Goal: Task Accomplishment & Management: Complete application form

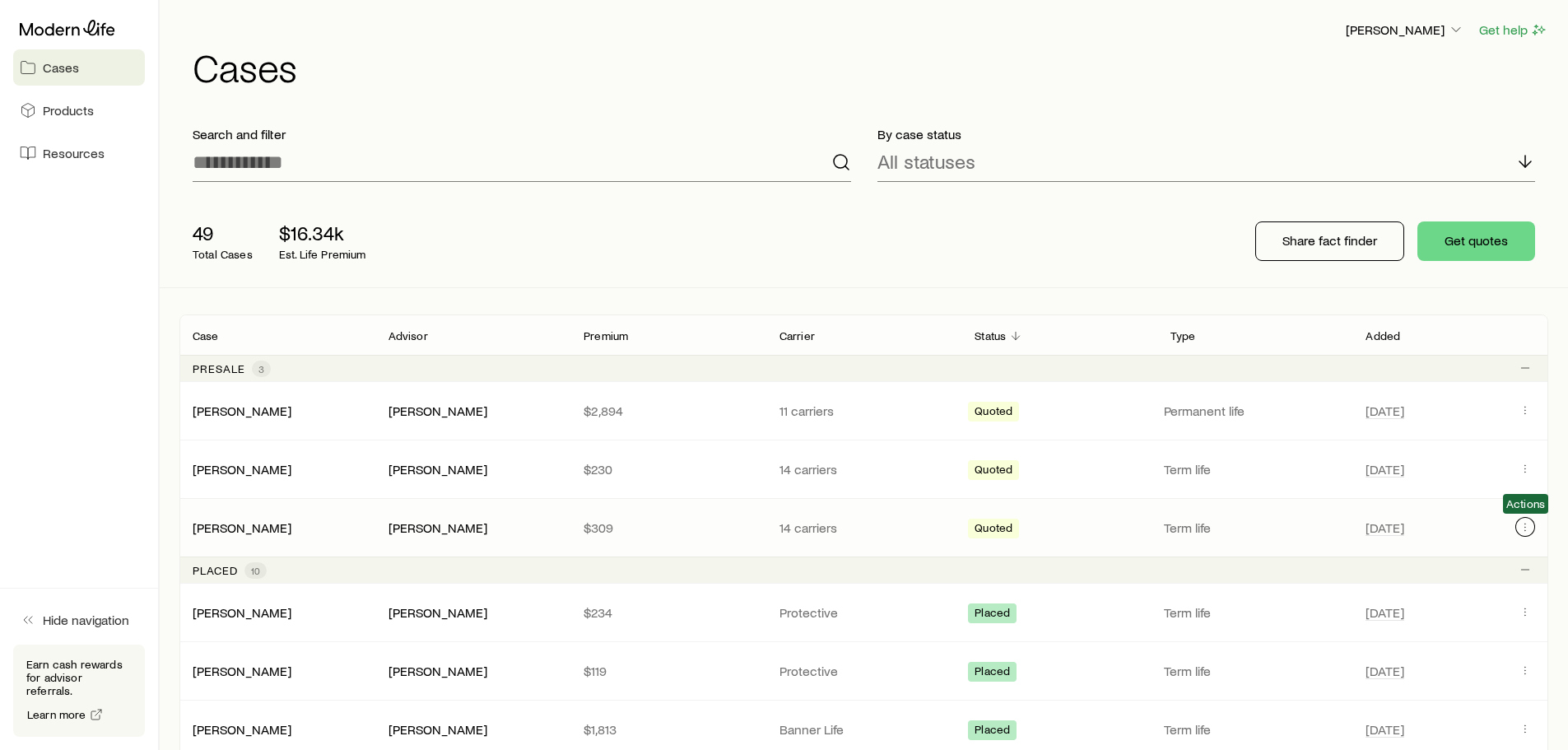
click at [1528, 529] on icon "Client cases" at bounding box center [1526, 527] width 14 height 14
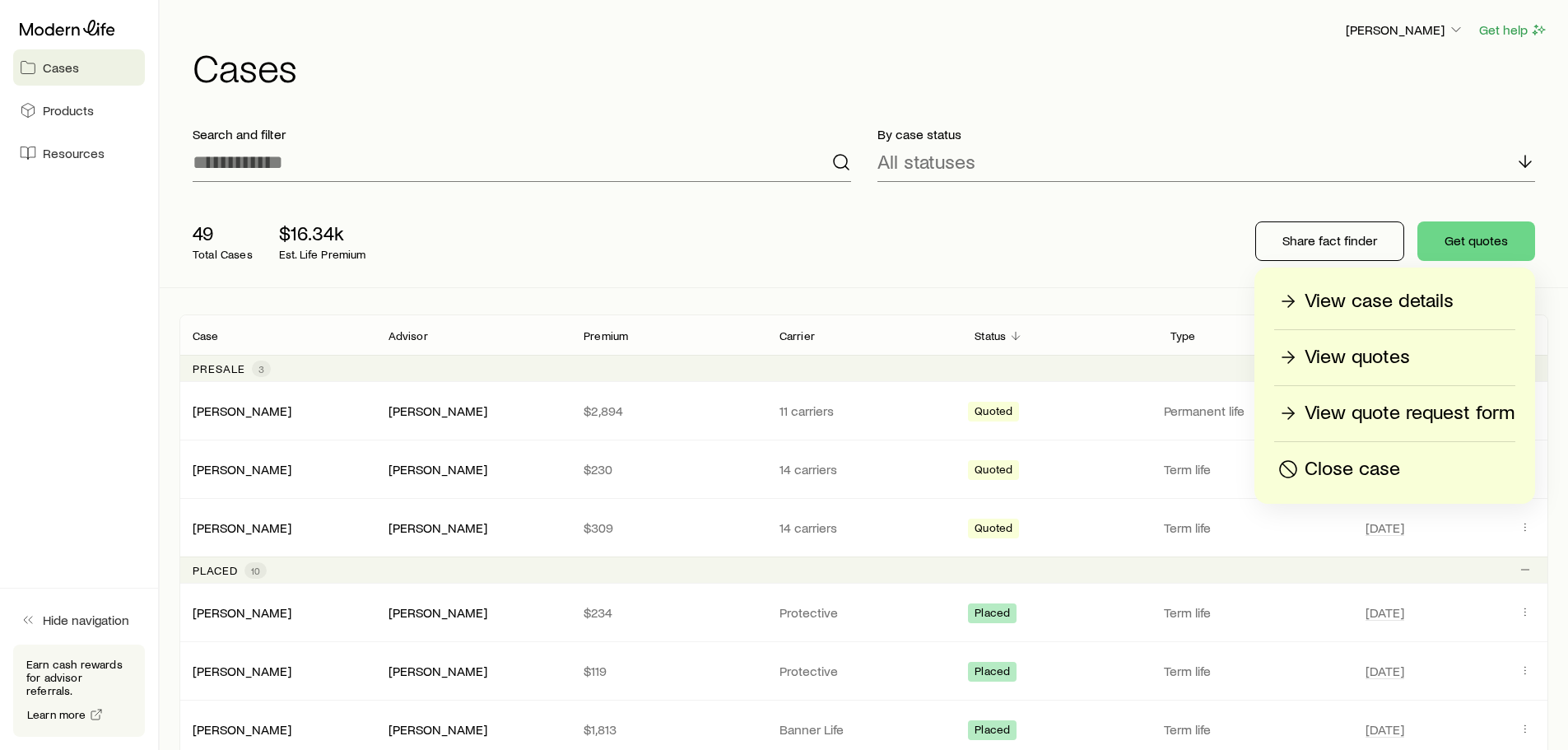
click at [1407, 362] on p "View quotes" at bounding box center [1358, 357] width 105 height 26
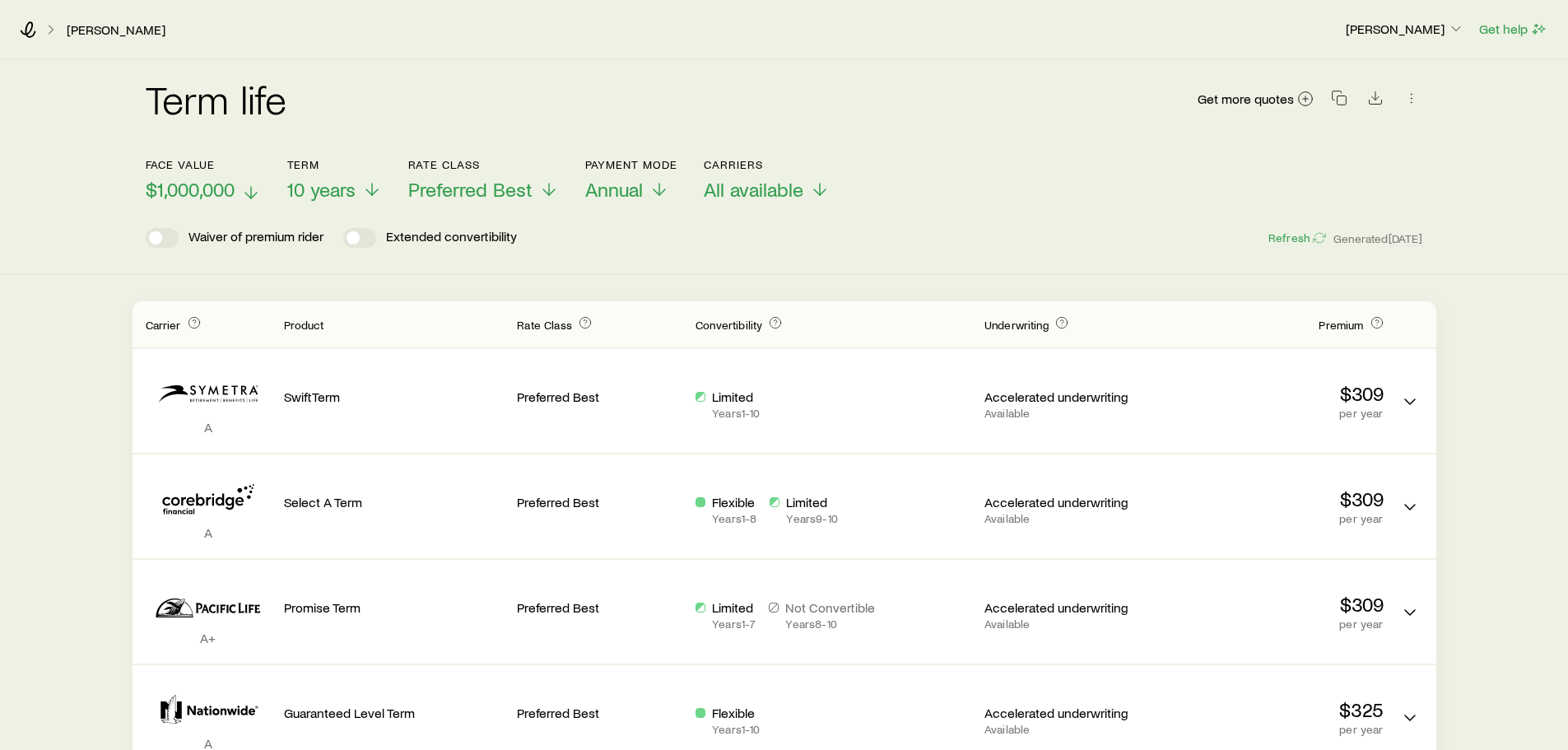
click at [237, 186] on p "$1,000,000" at bounding box center [203, 190] width 115 height 23
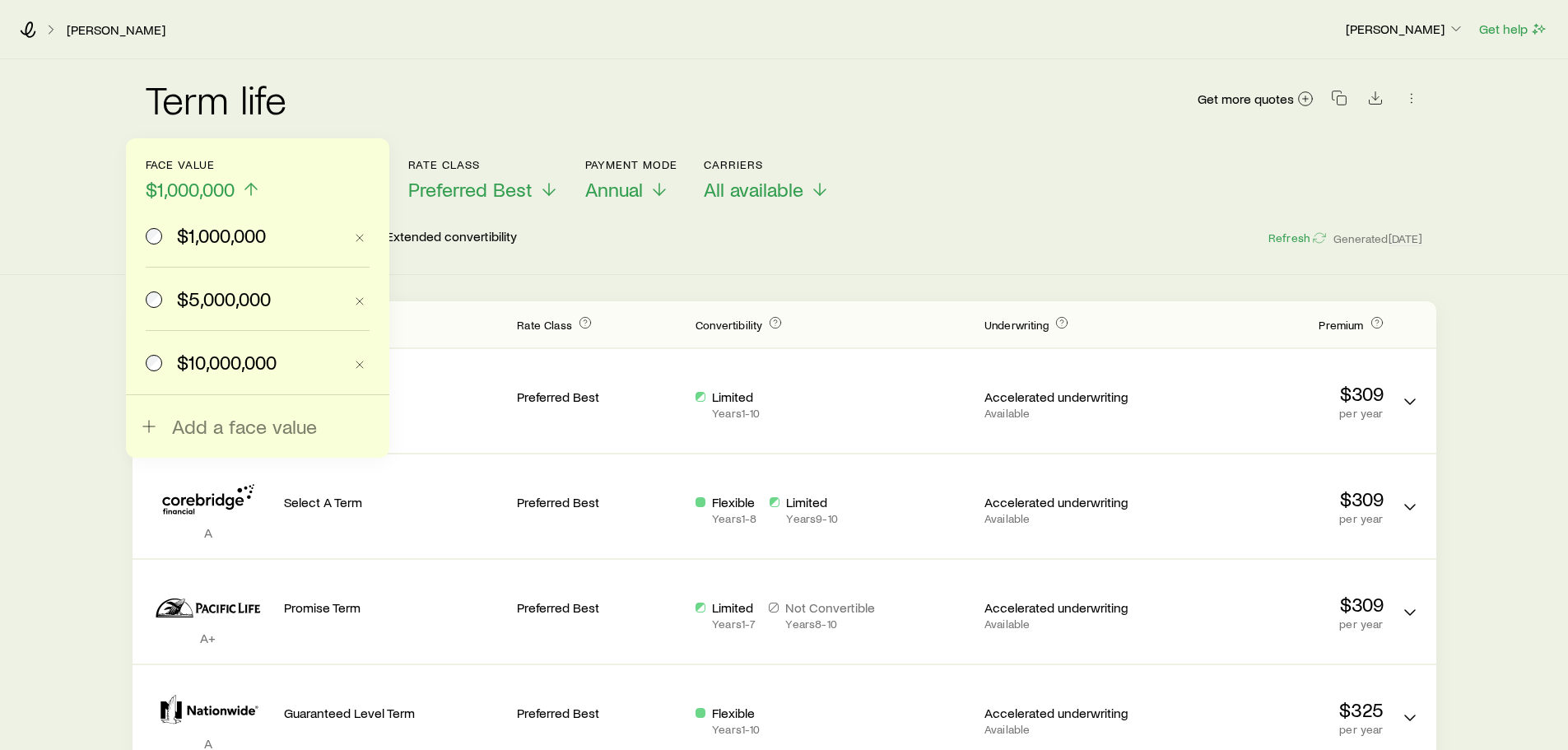
drag, startPoint x: 186, startPoint y: 292, endPoint x: 238, endPoint y: 277, distance: 54.1
click at [189, 292] on span "$5,000,000" at bounding box center [224, 299] width 93 height 23
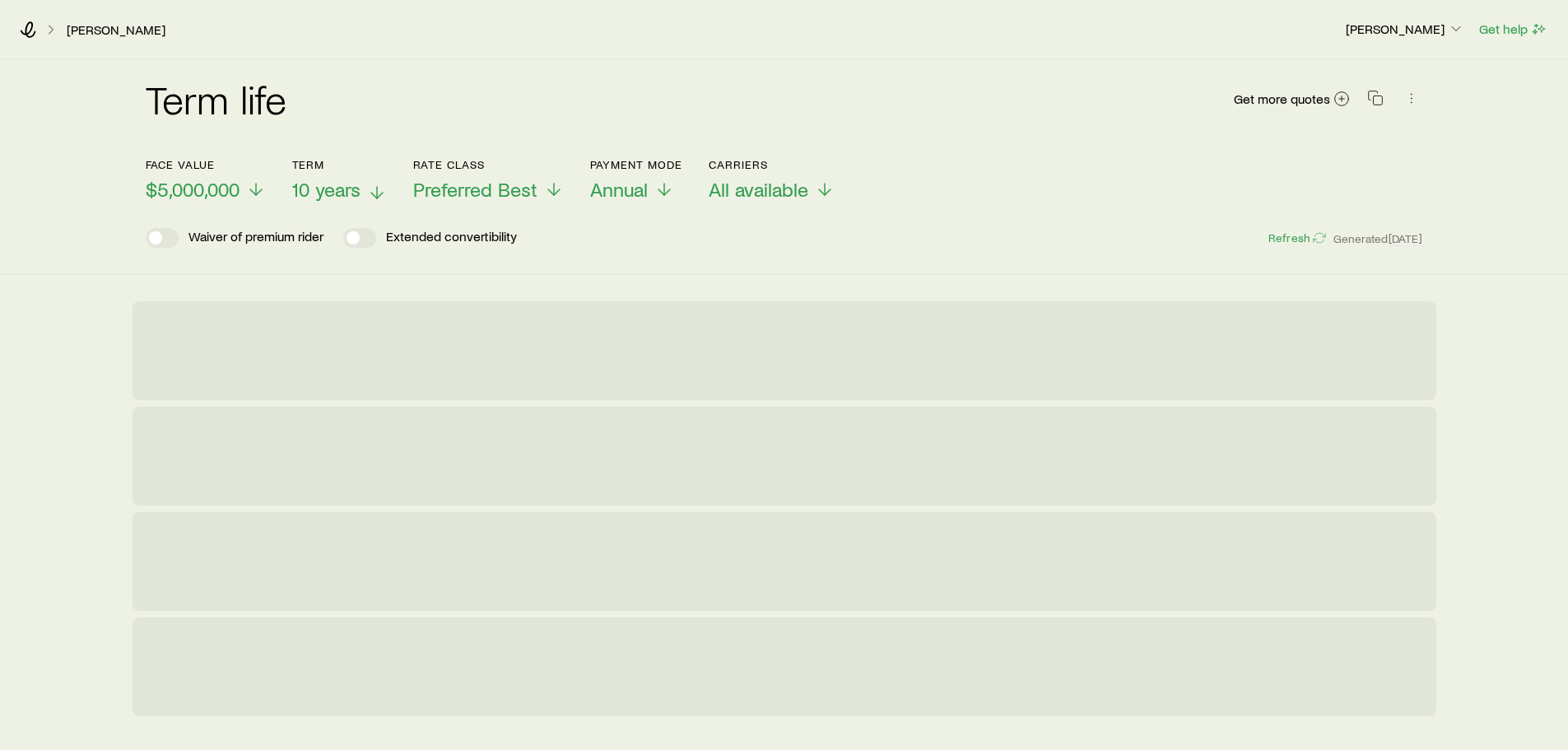
click at [385, 171] on button "Term 10 years" at bounding box center [339, 180] width 94 height 44
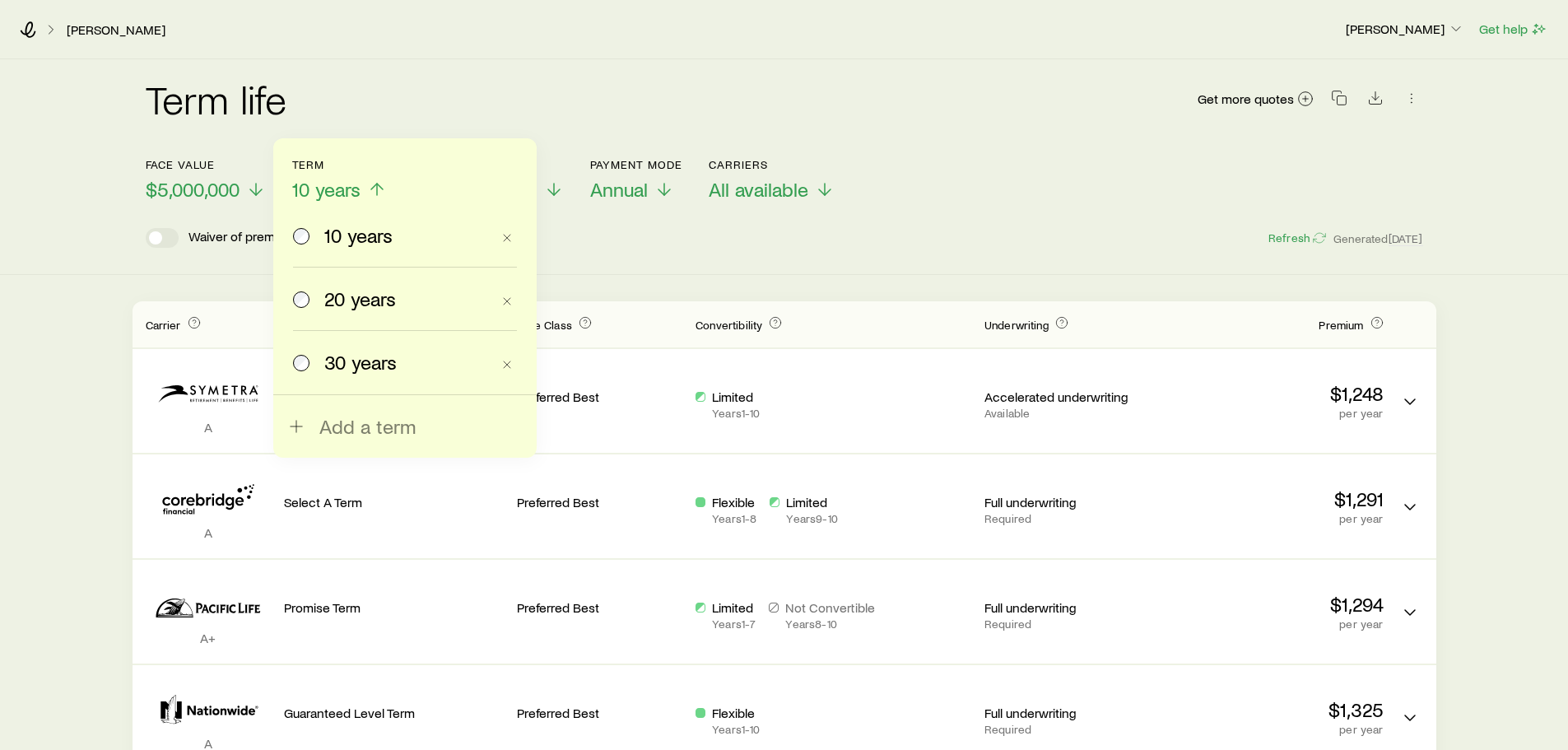
click at [345, 286] on label "20 years" at bounding box center [391, 299] width 197 height 62
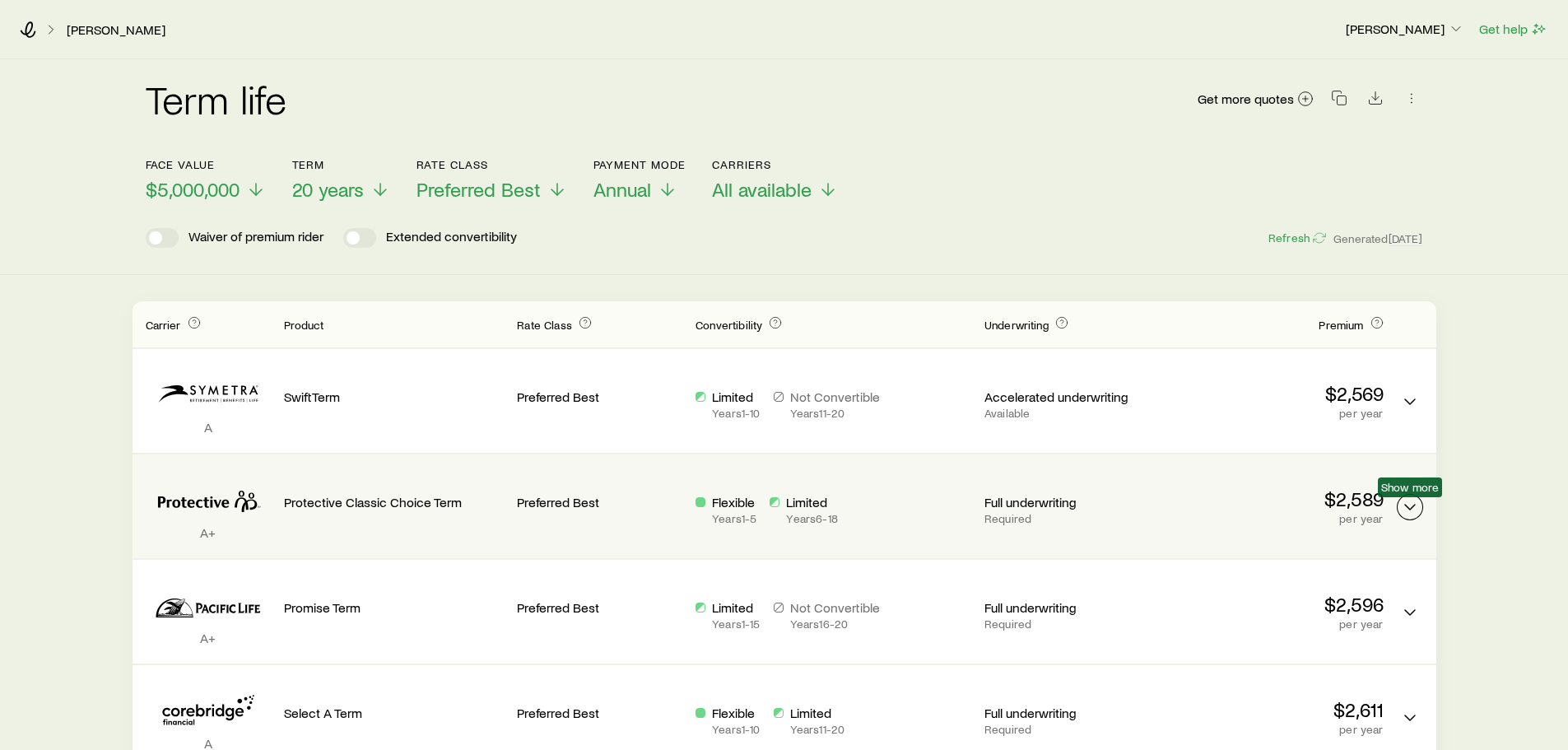
click at [1417, 500] on icon "Term quotes" at bounding box center [1410, 507] width 19 height 19
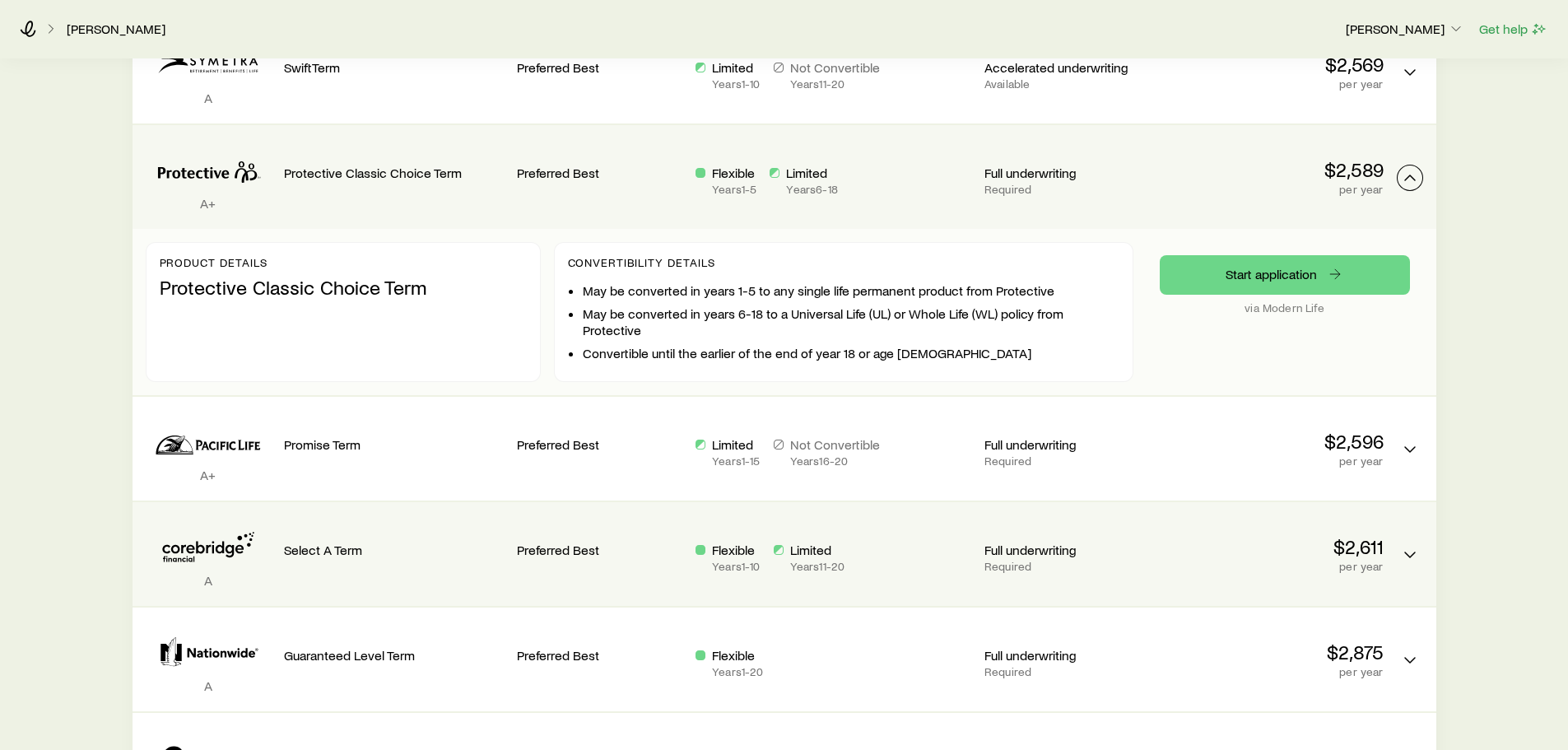
scroll to position [247, 0]
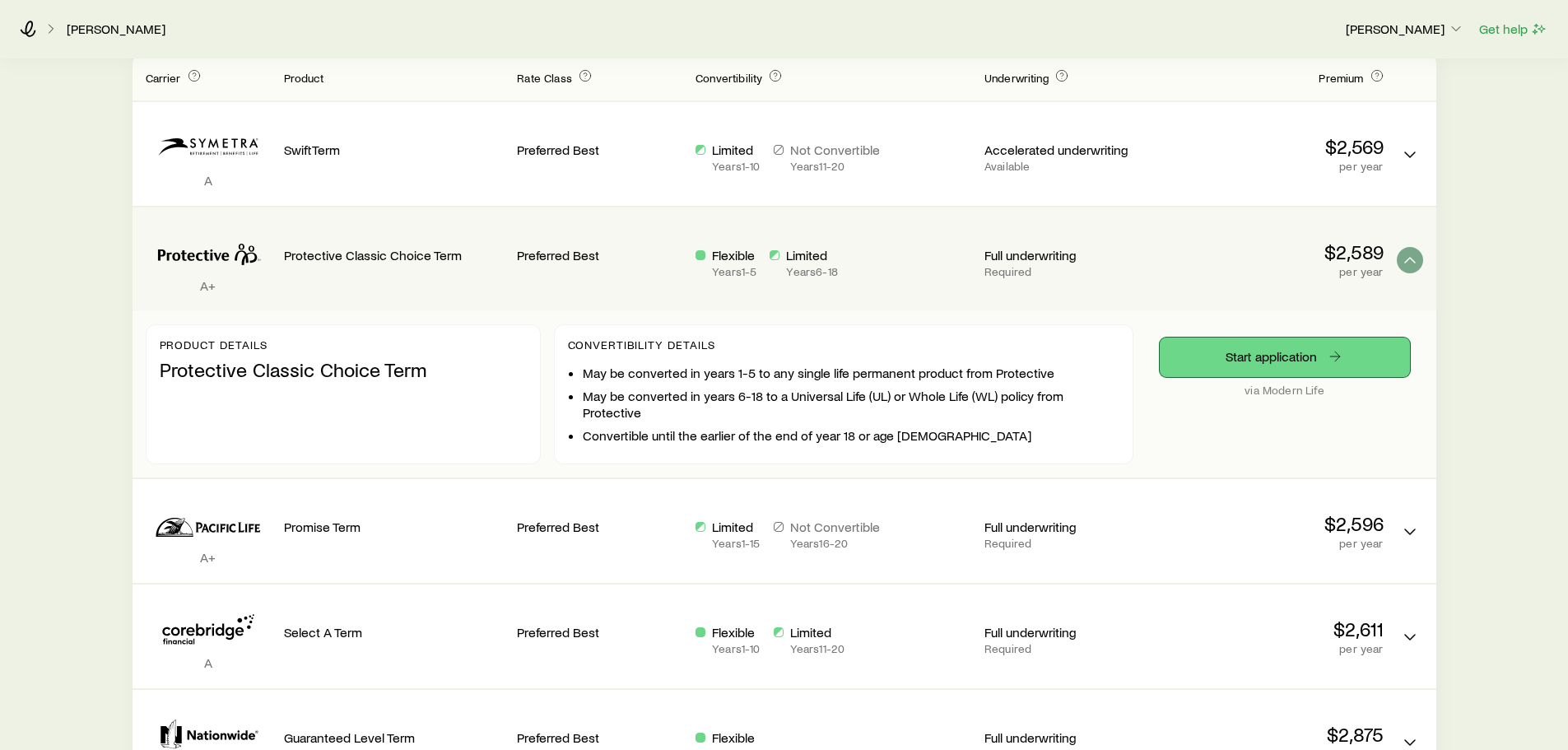
click at [1321, 360] on link "Start application" at bounding box center [1285, 357] width 250 height 40
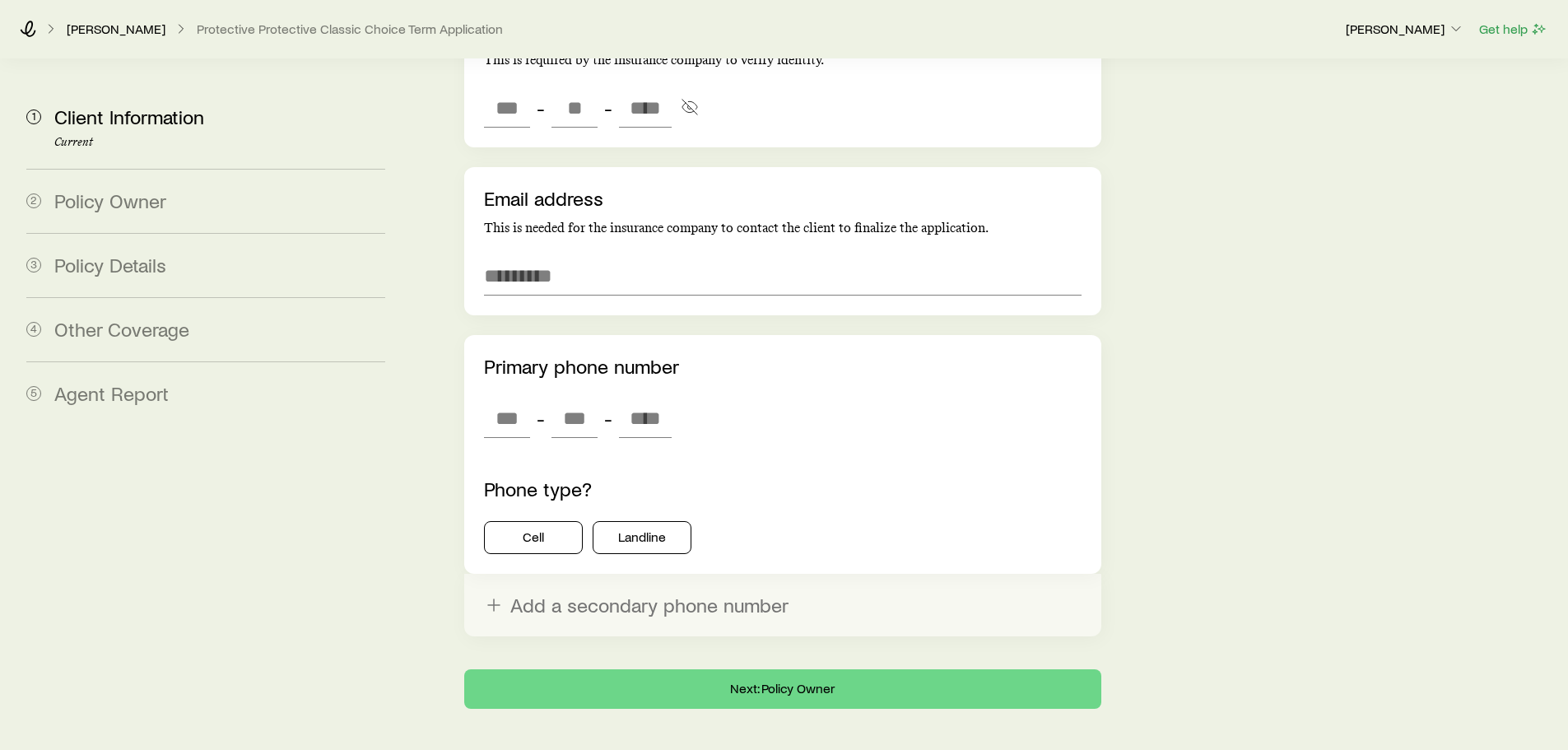
scroll to position [3131, 0]
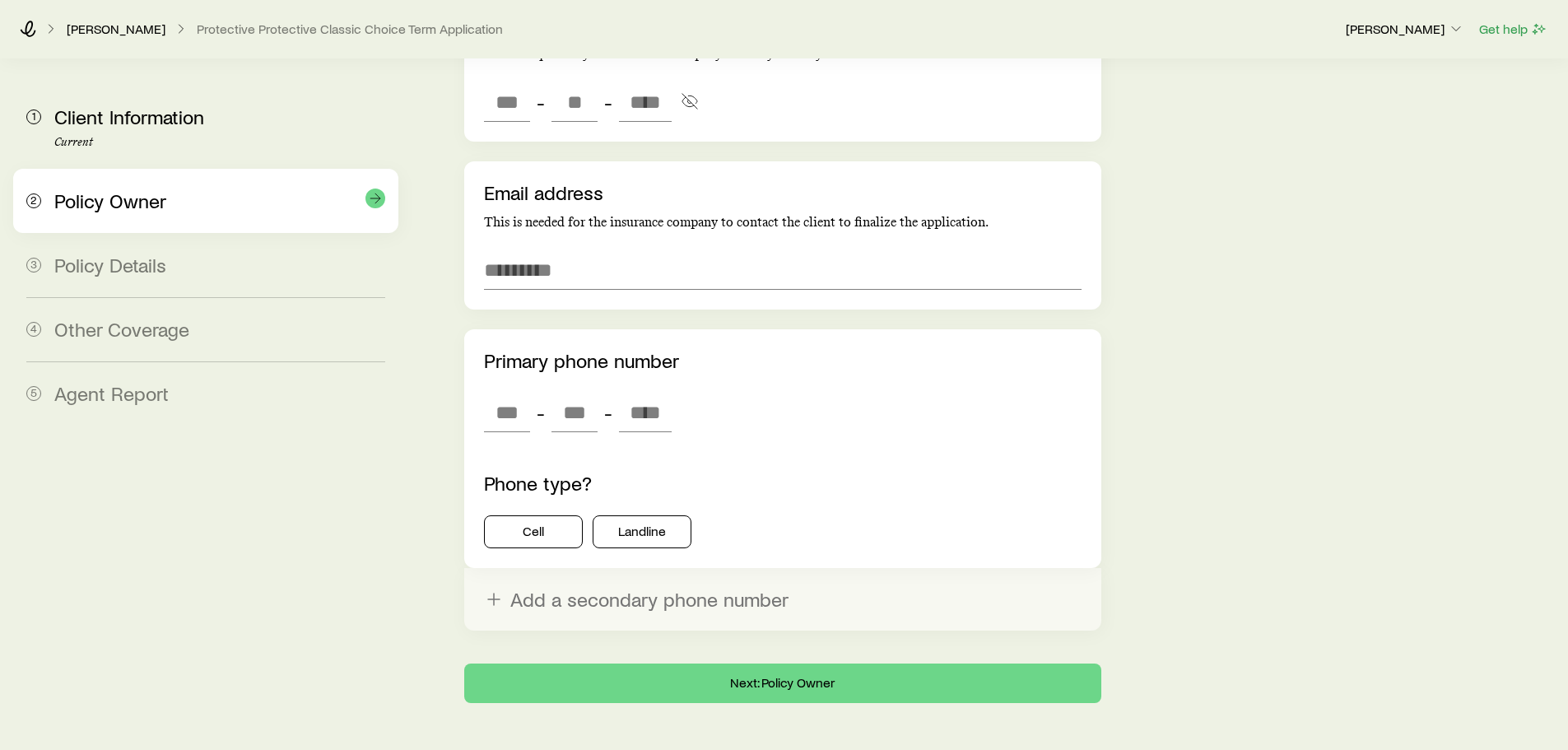
click at [120, 199] on span "Policy Owner" at bounding box center [110, 200] width 112 height 24
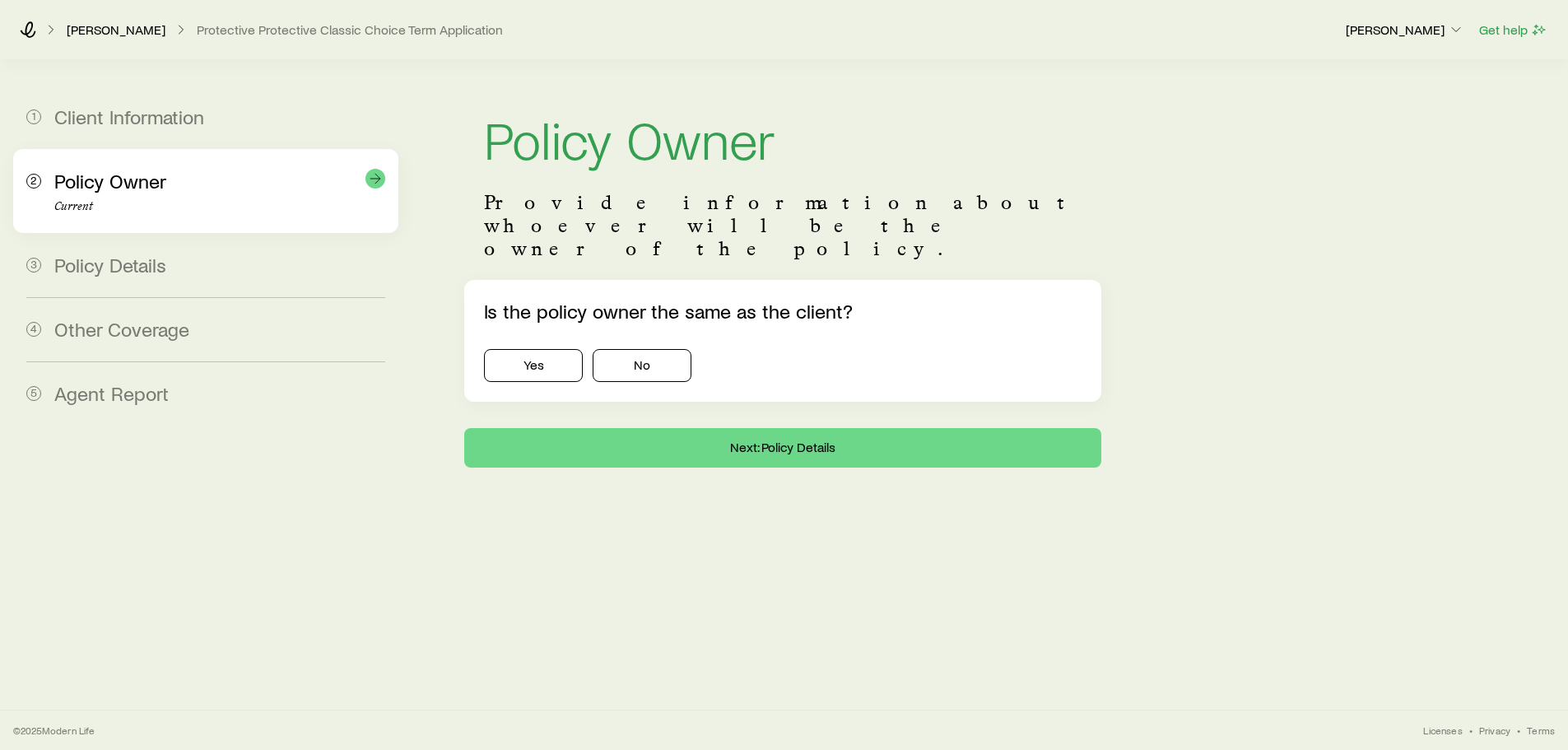
scroll to position [0, 0]
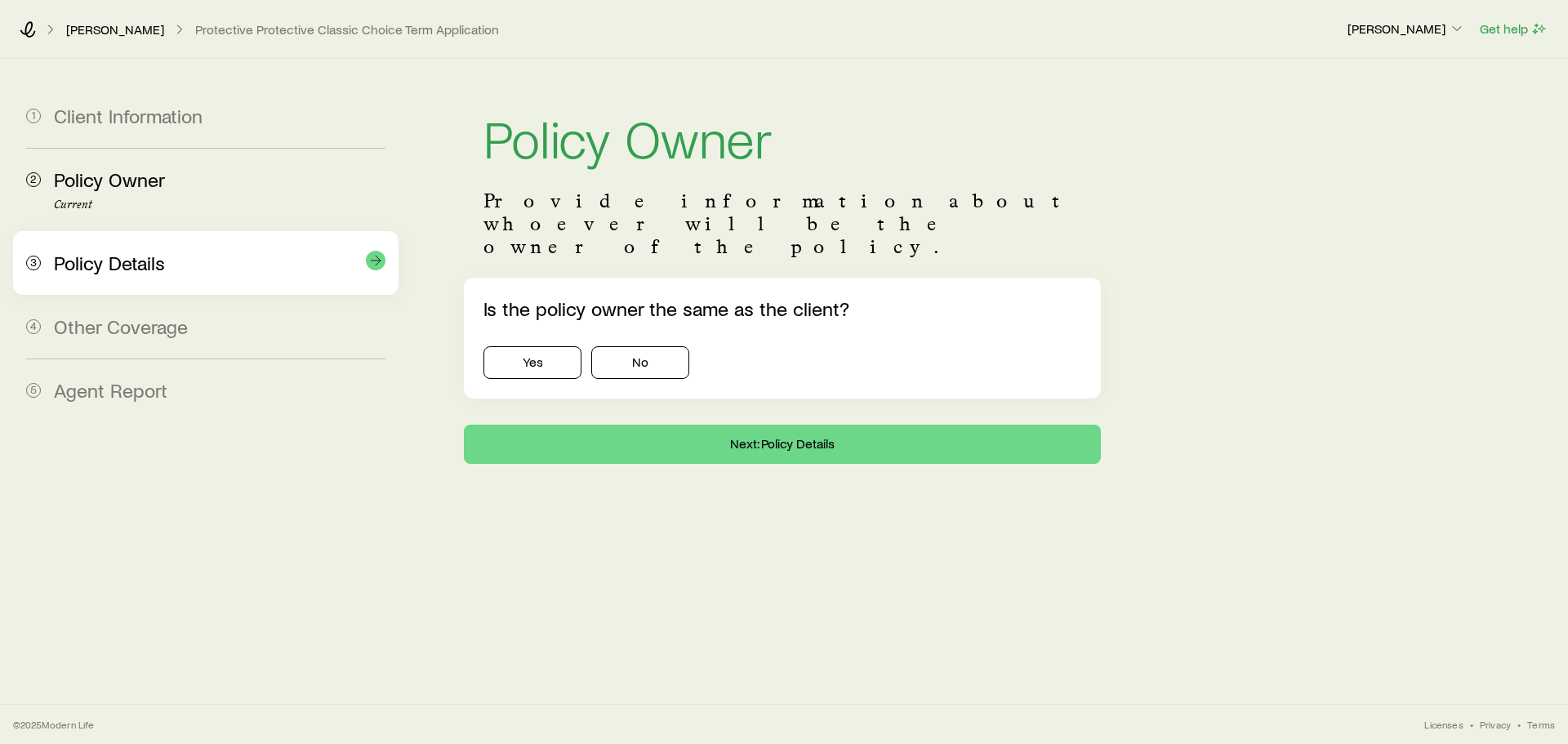
click at [141, 251] on span "Policy Details" at bounding box center [109, 262] width 111 height 24
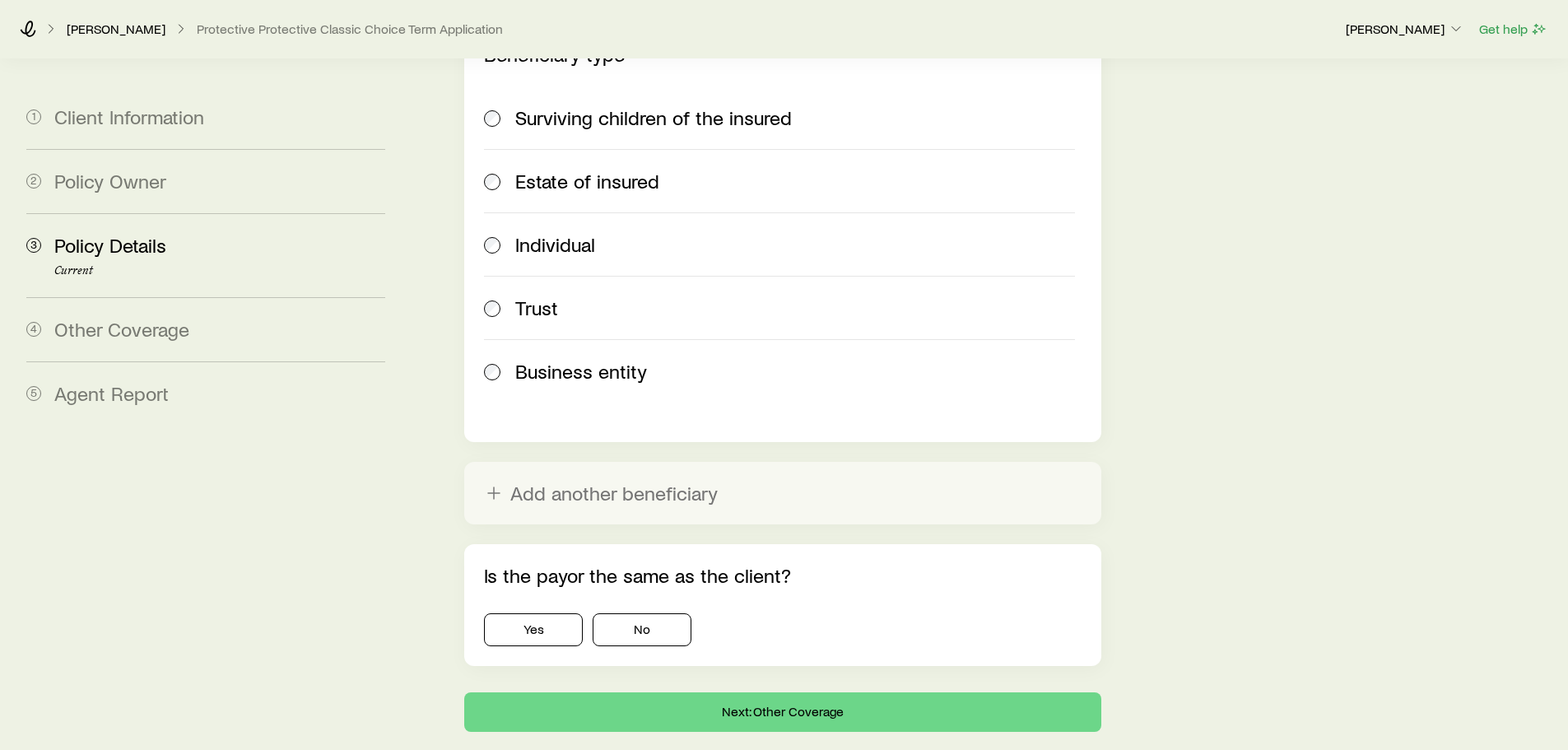
scroll to position [2004, 0]
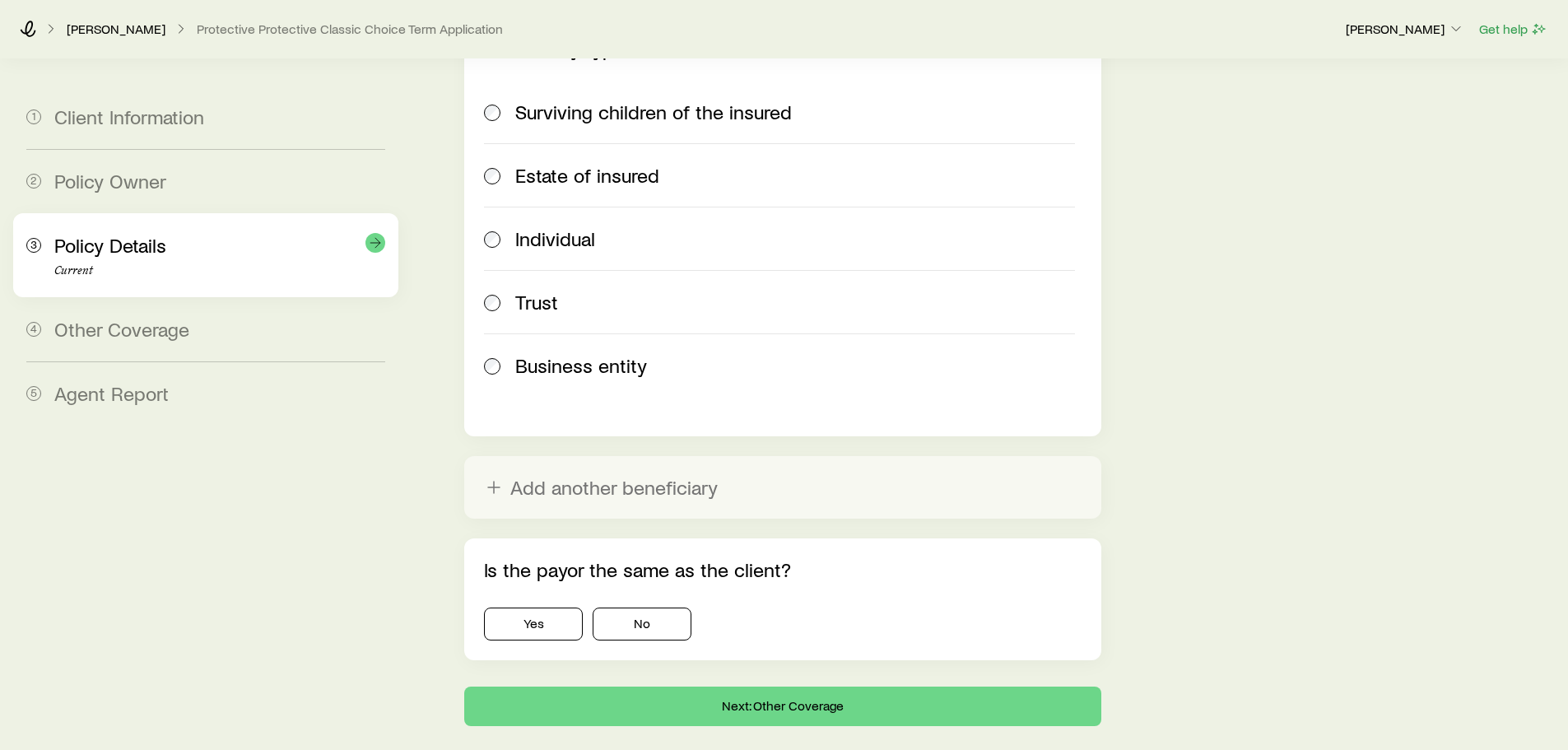
click at [148, 259] on div "Policy Details Current" at bounding box center [220, 255] width 331 height 44
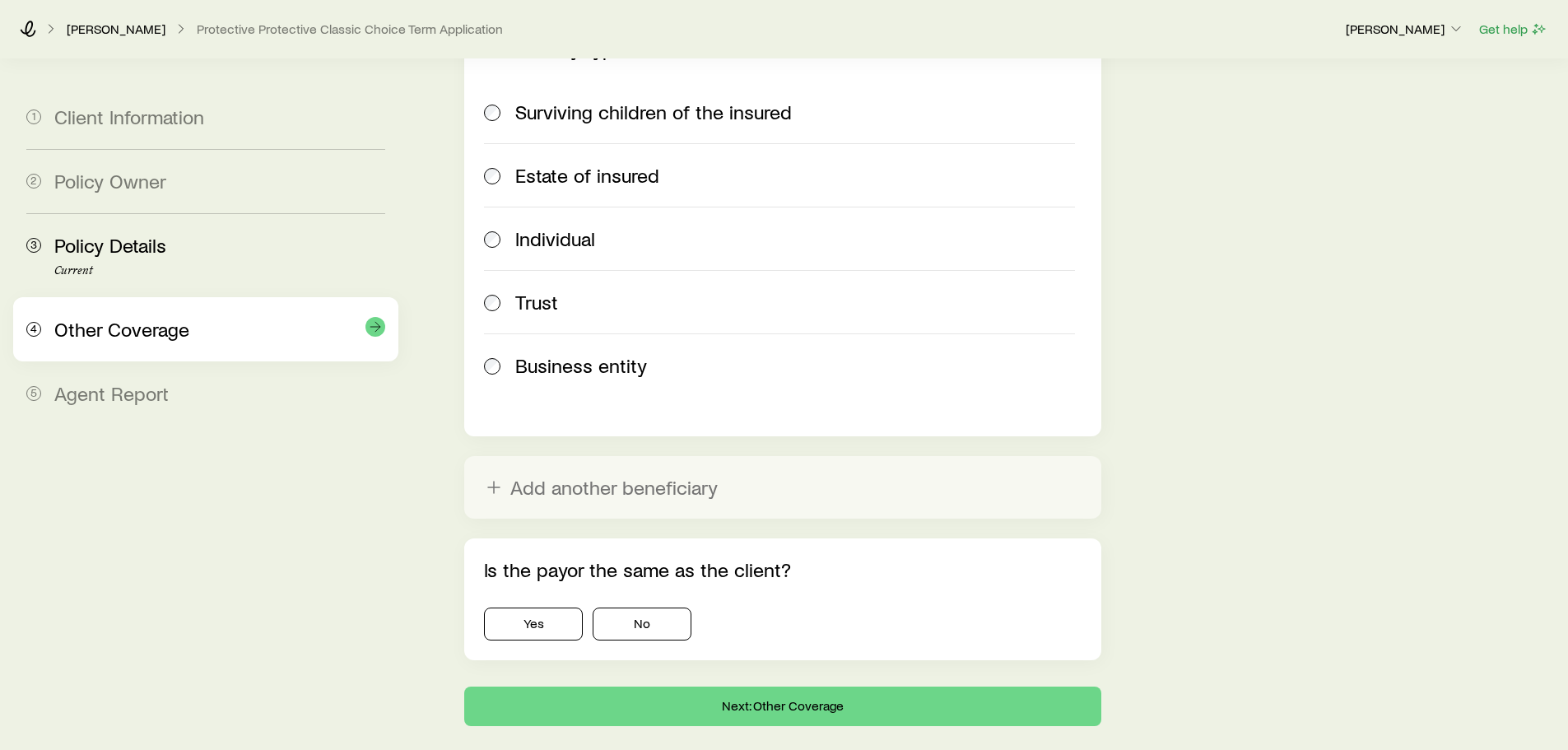
click at [172, 323] on span "Other Coverage" at bounding box center [122, 329] width 135 height 24
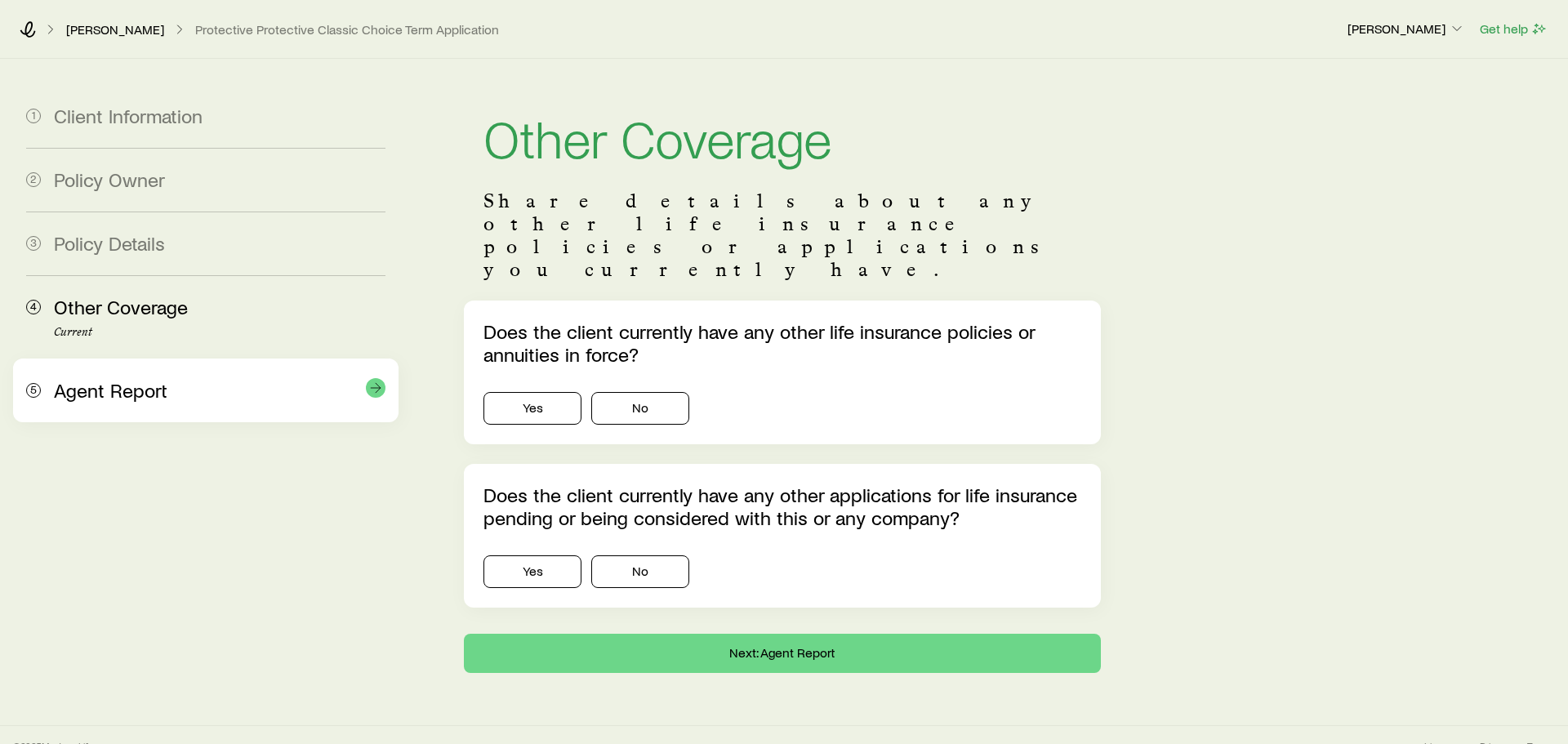
click at [191, 374] on div "5 Agent Report" at bounding box center [206, 391] width 359 height 64
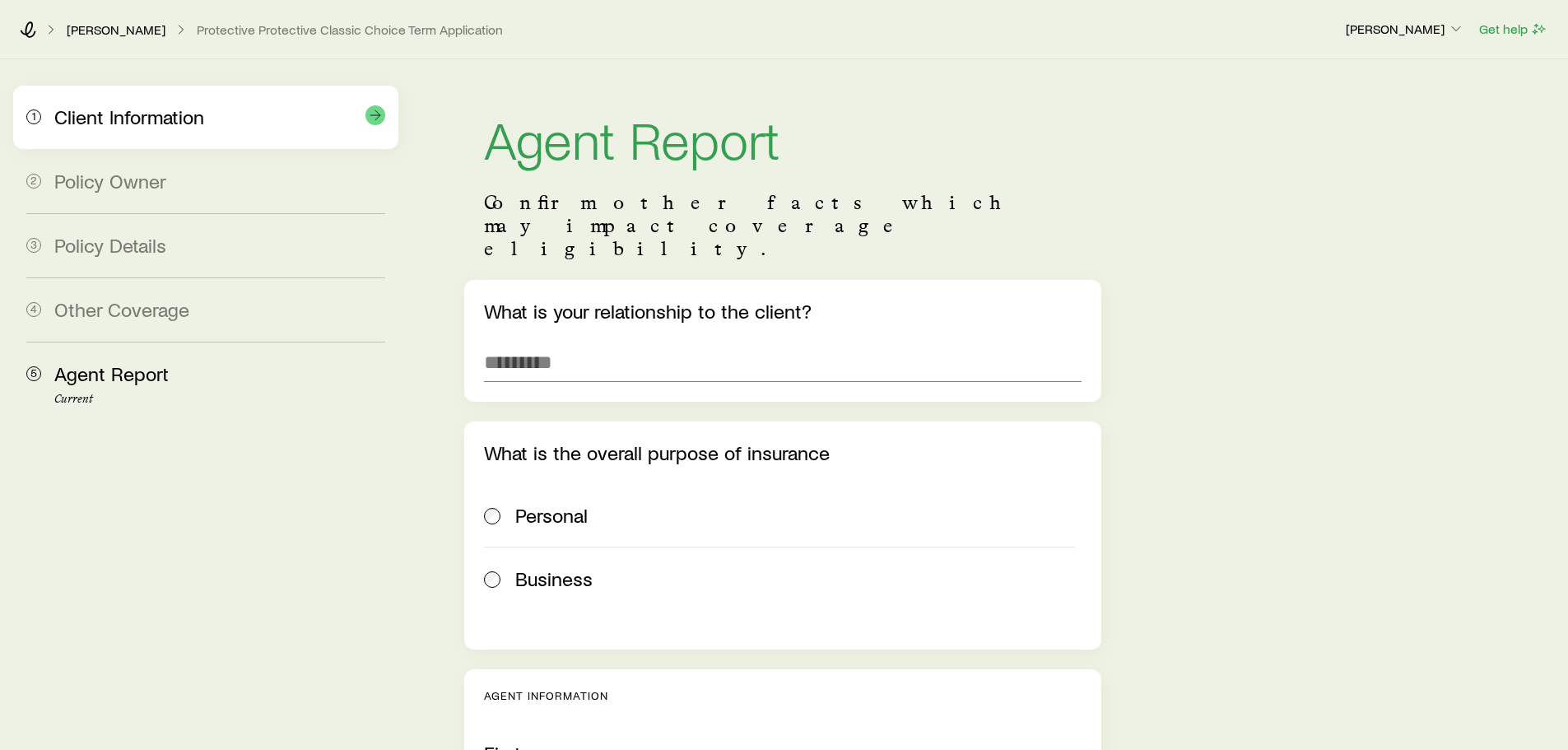
click at [183, 146] on div "1 Client Information" at bounding box center [205, 117] width 359 height 63
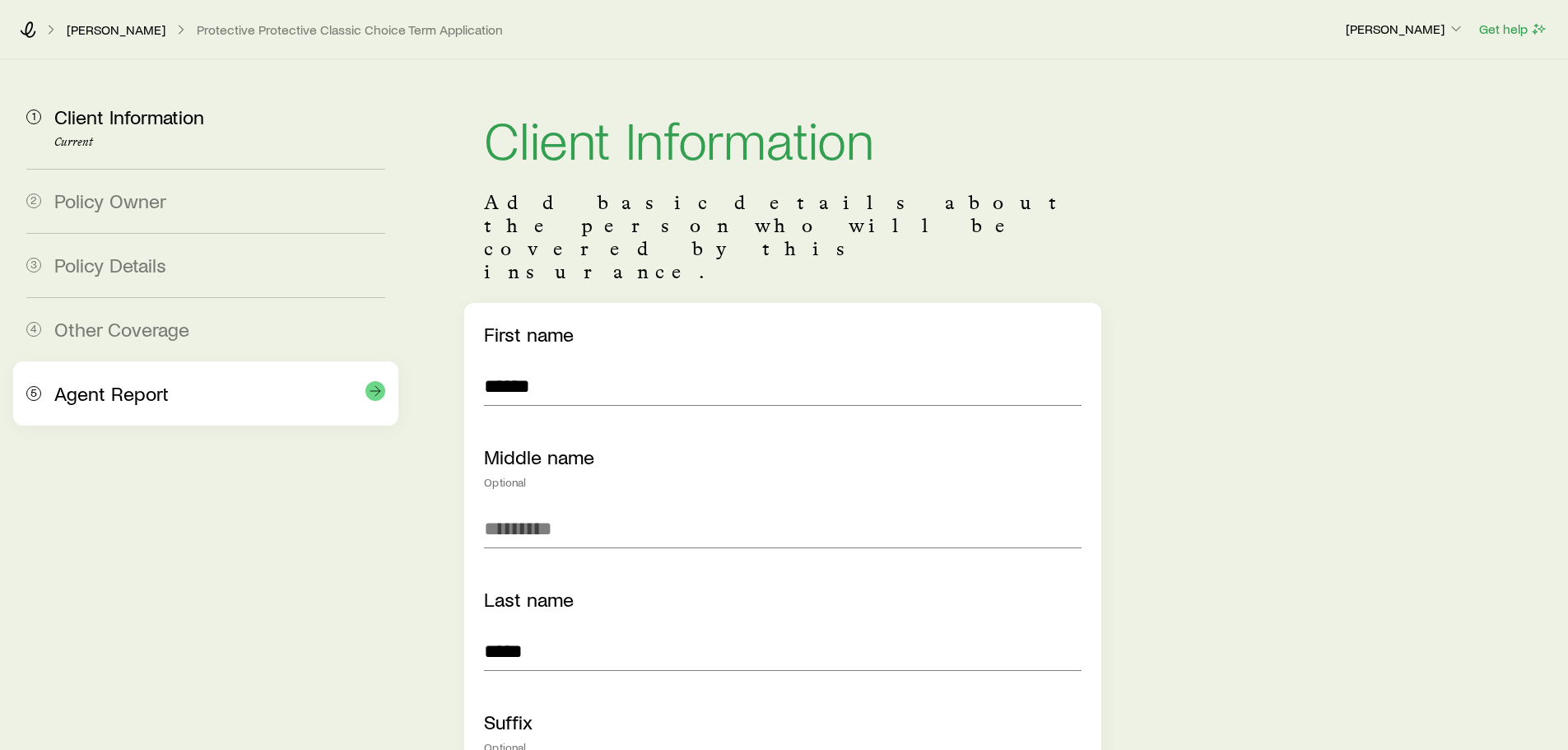
click at [177, 388] on div "Agent Report" at bounding box center [220, 394] width 331 height 24
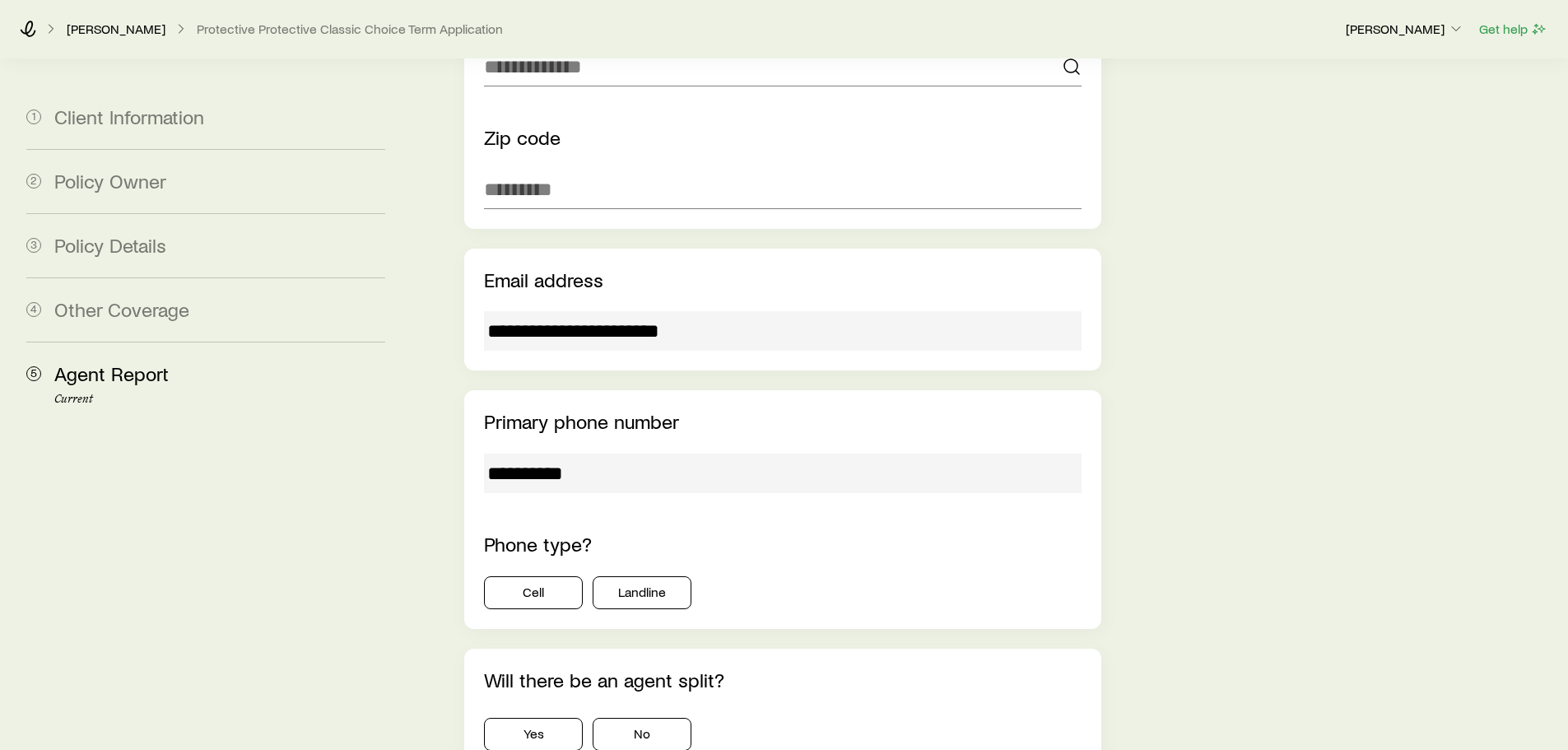
scroll to position [2063, 0]
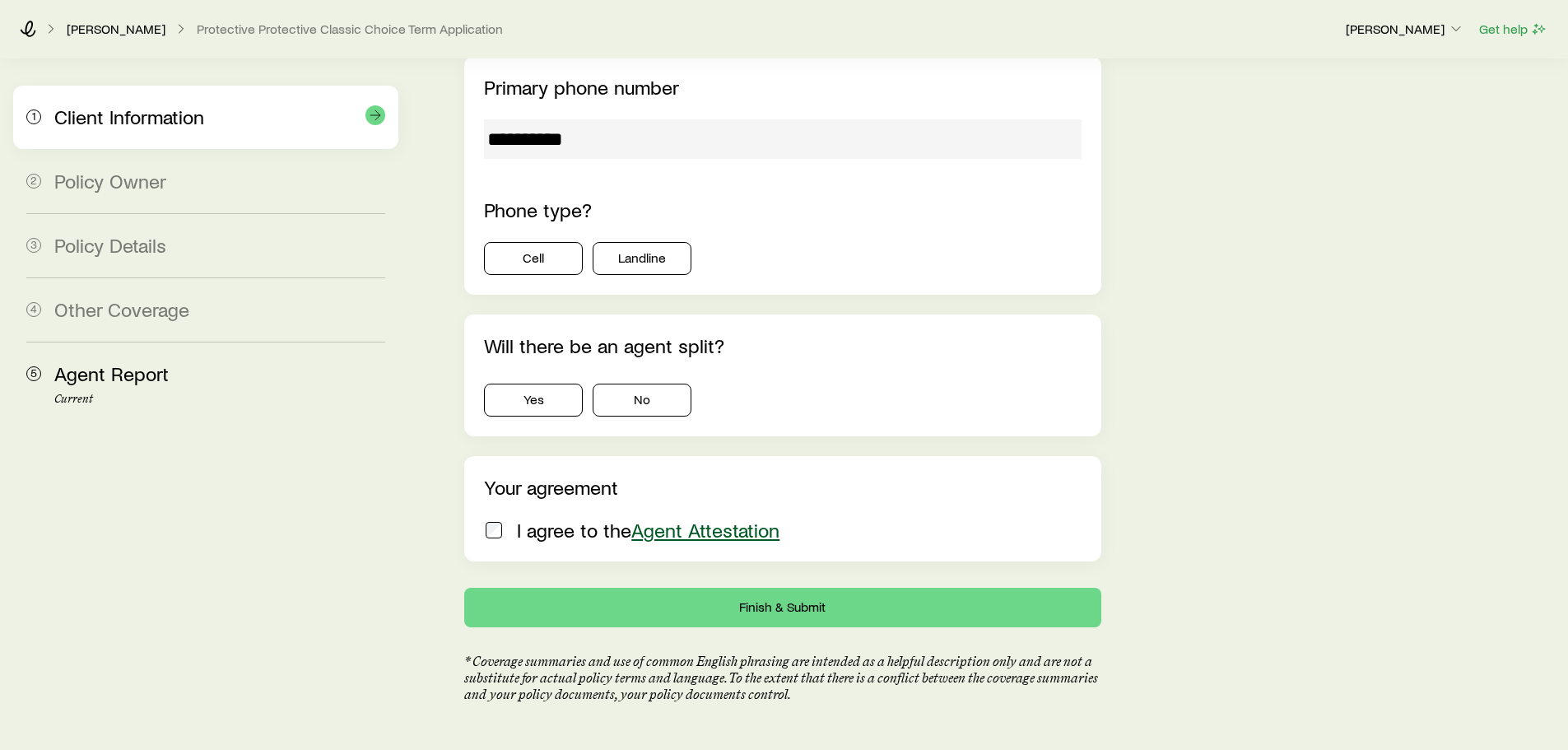
click at [142, 110] on span "Client Information" at bounding box center [129, 116] width 150 height 24
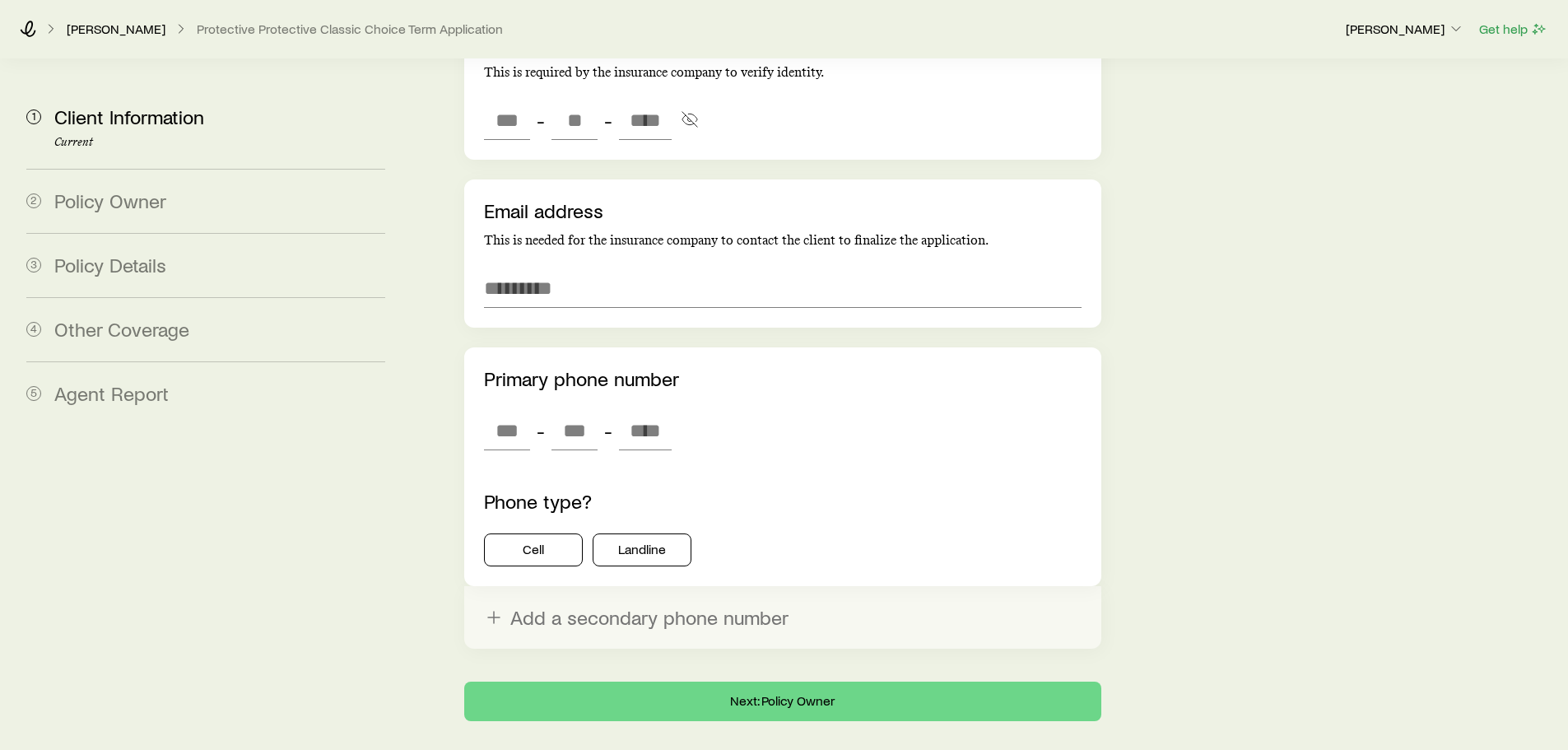
scroll to position [3131, 0]
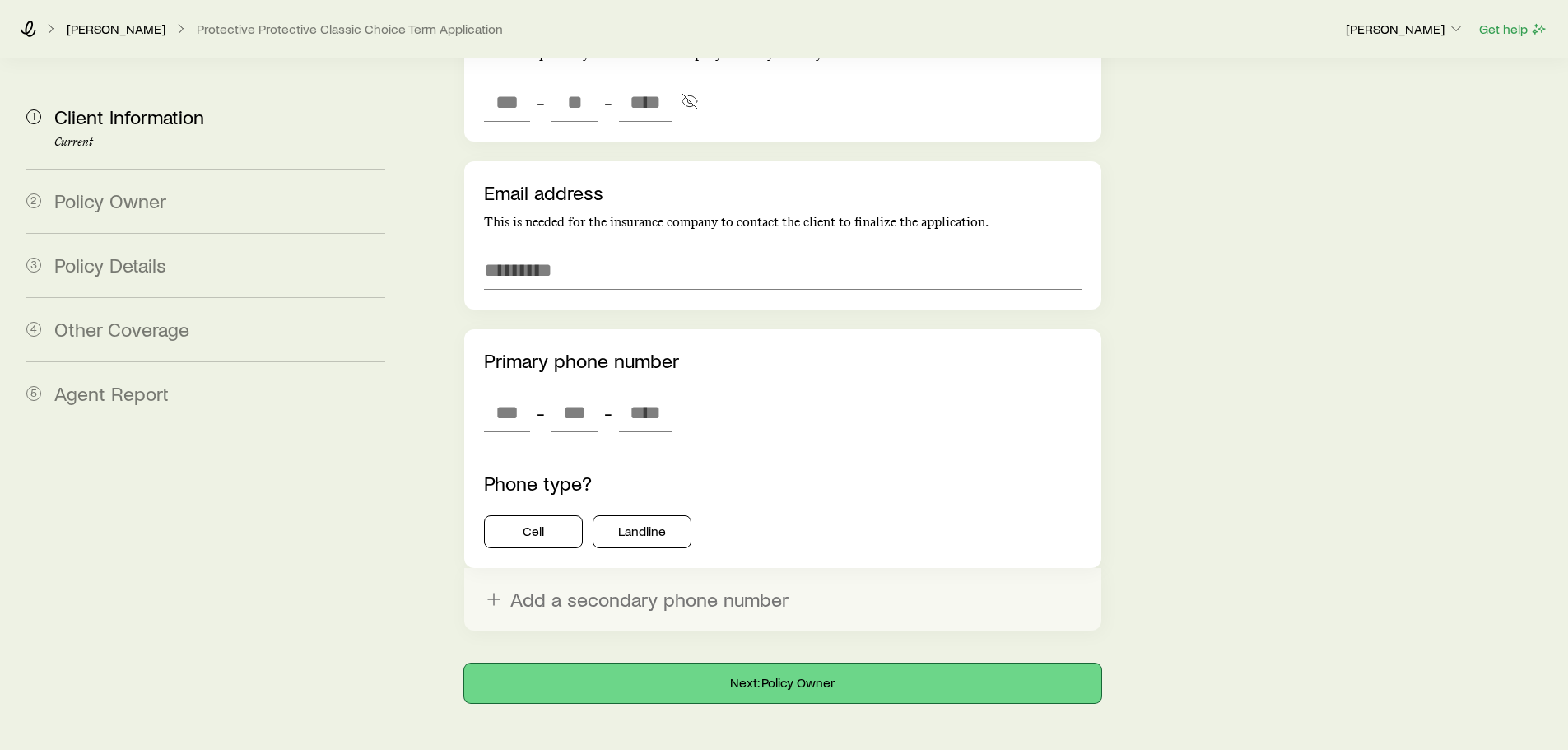
click at [828, 663] on button "Next: Policy Owner" at bounding box center [782, 683] width 636 height 40
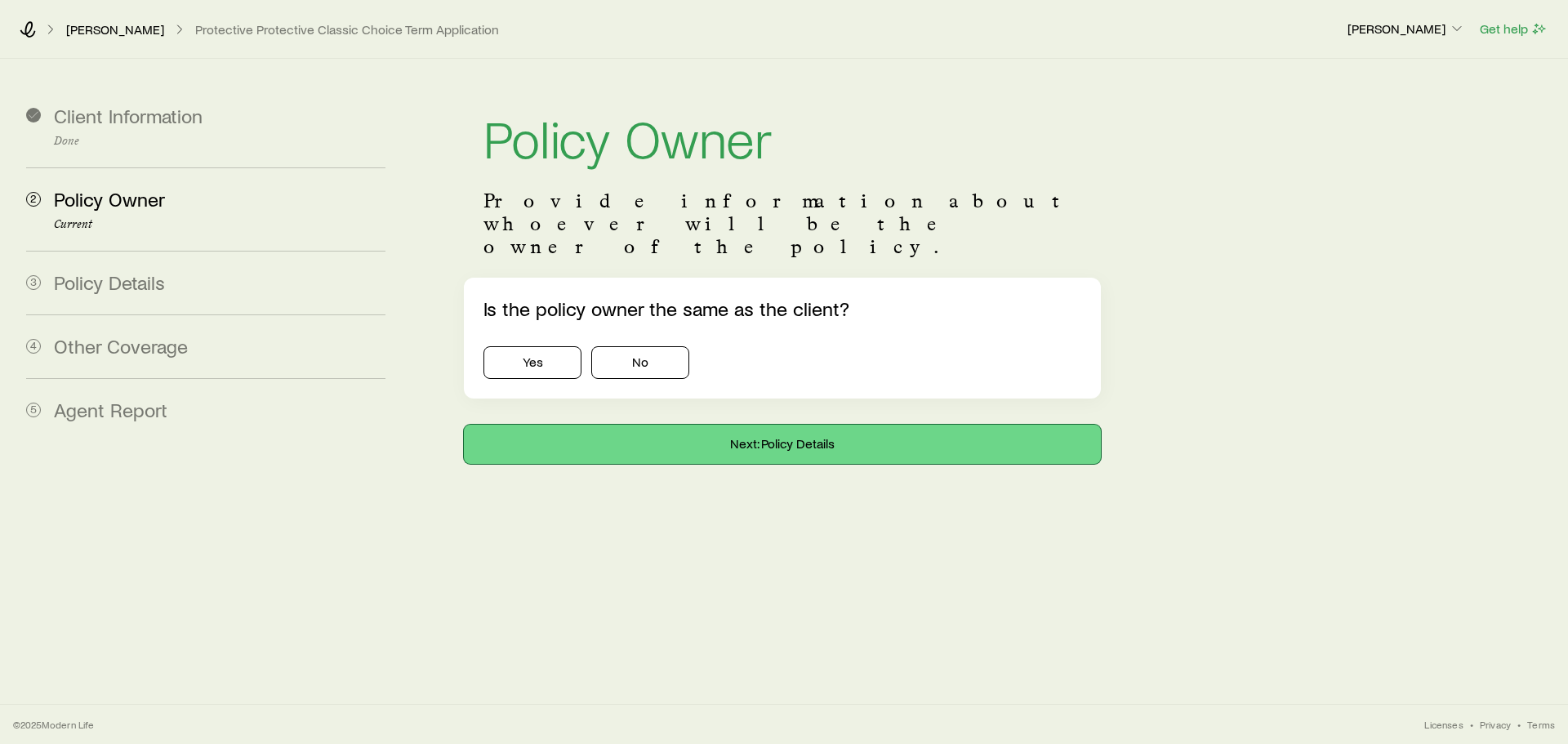
click at [821, 425] on button "Next: Policy Details" at bounding box center [783, 444] width 637 height 40
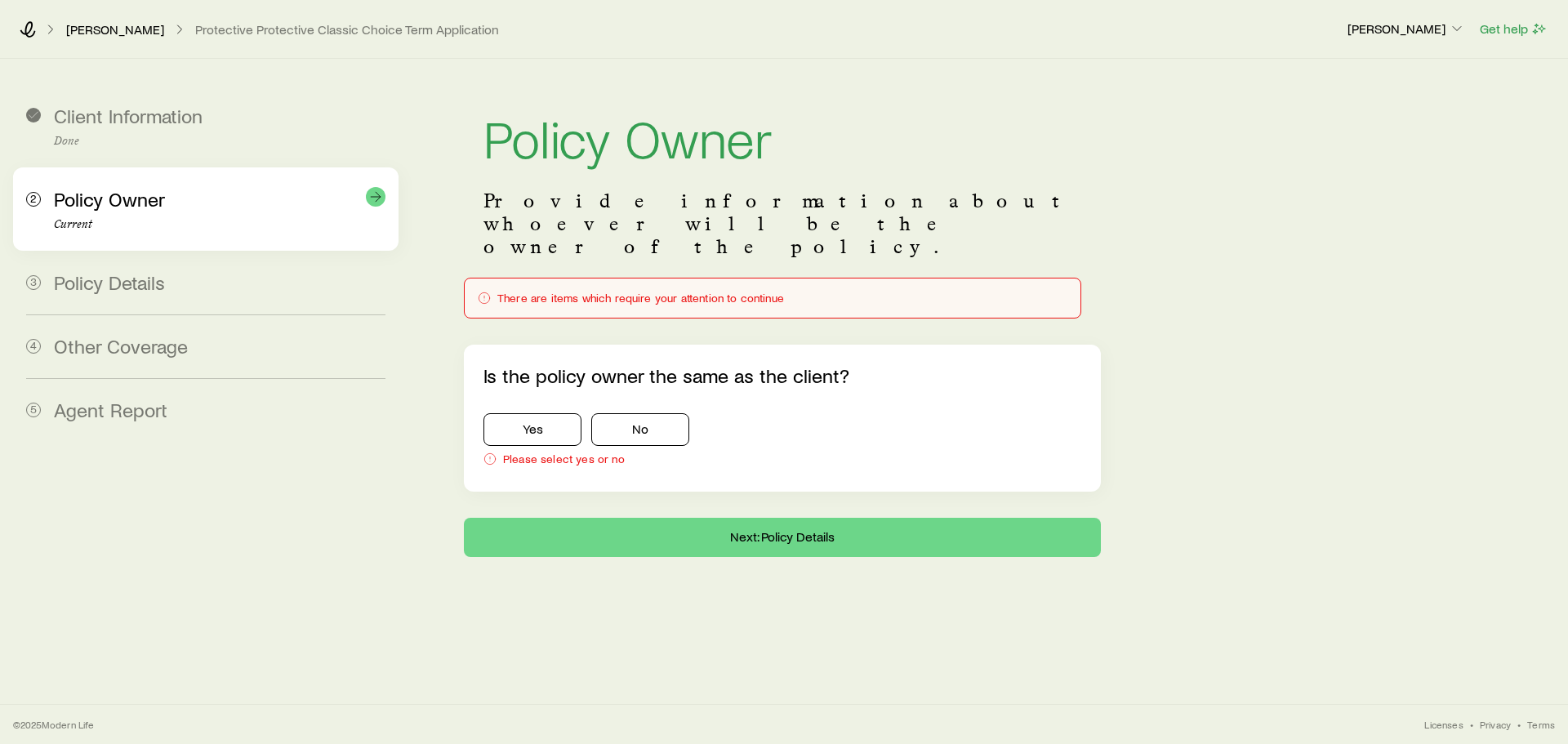
click at [105, 231] on p "Current" at bounding box center [220, 225] width 332 height 14
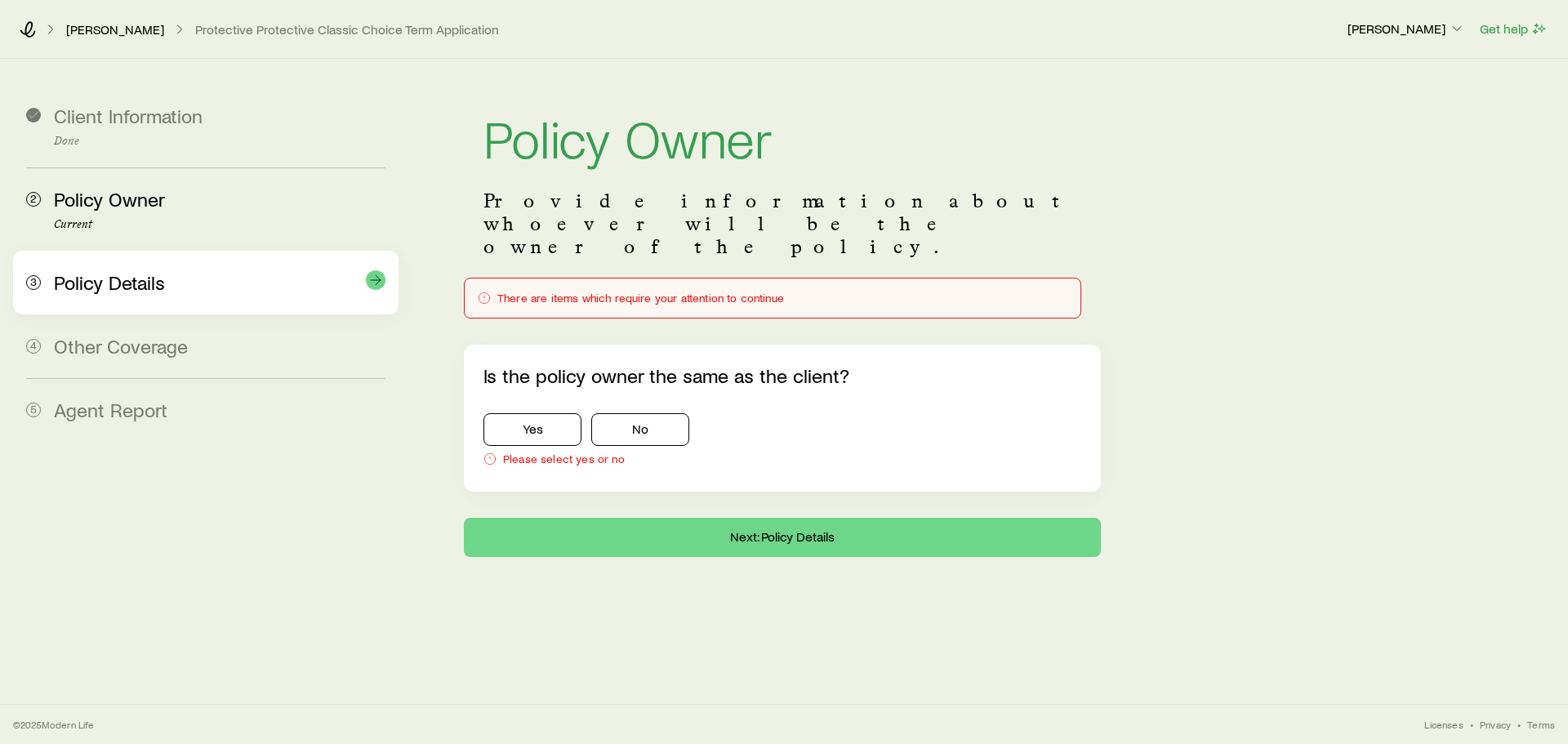
click at [139, 290] on span "Policy Details" at bounding box center [109, 282] width 111 height 24
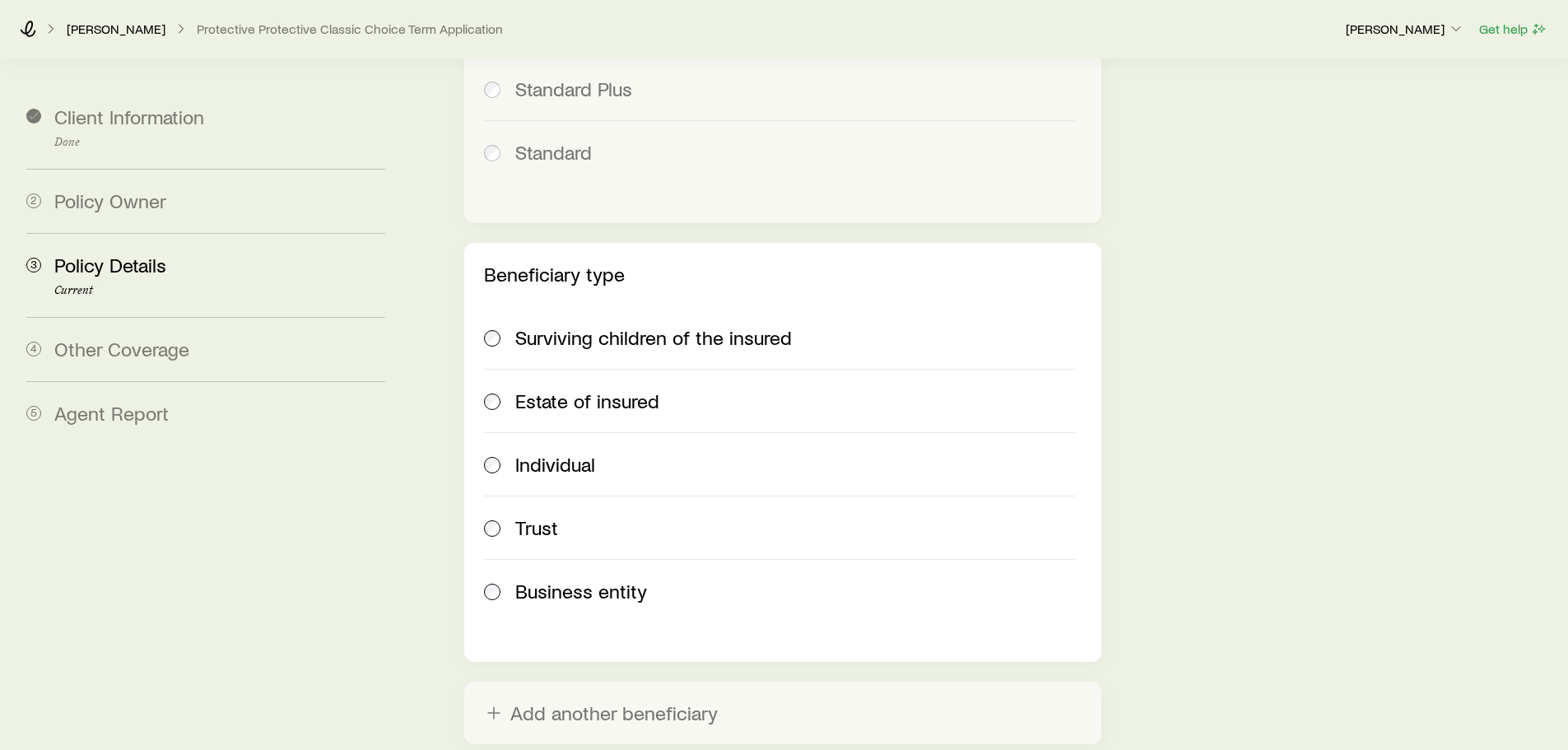
scroll to position [2072, 0]
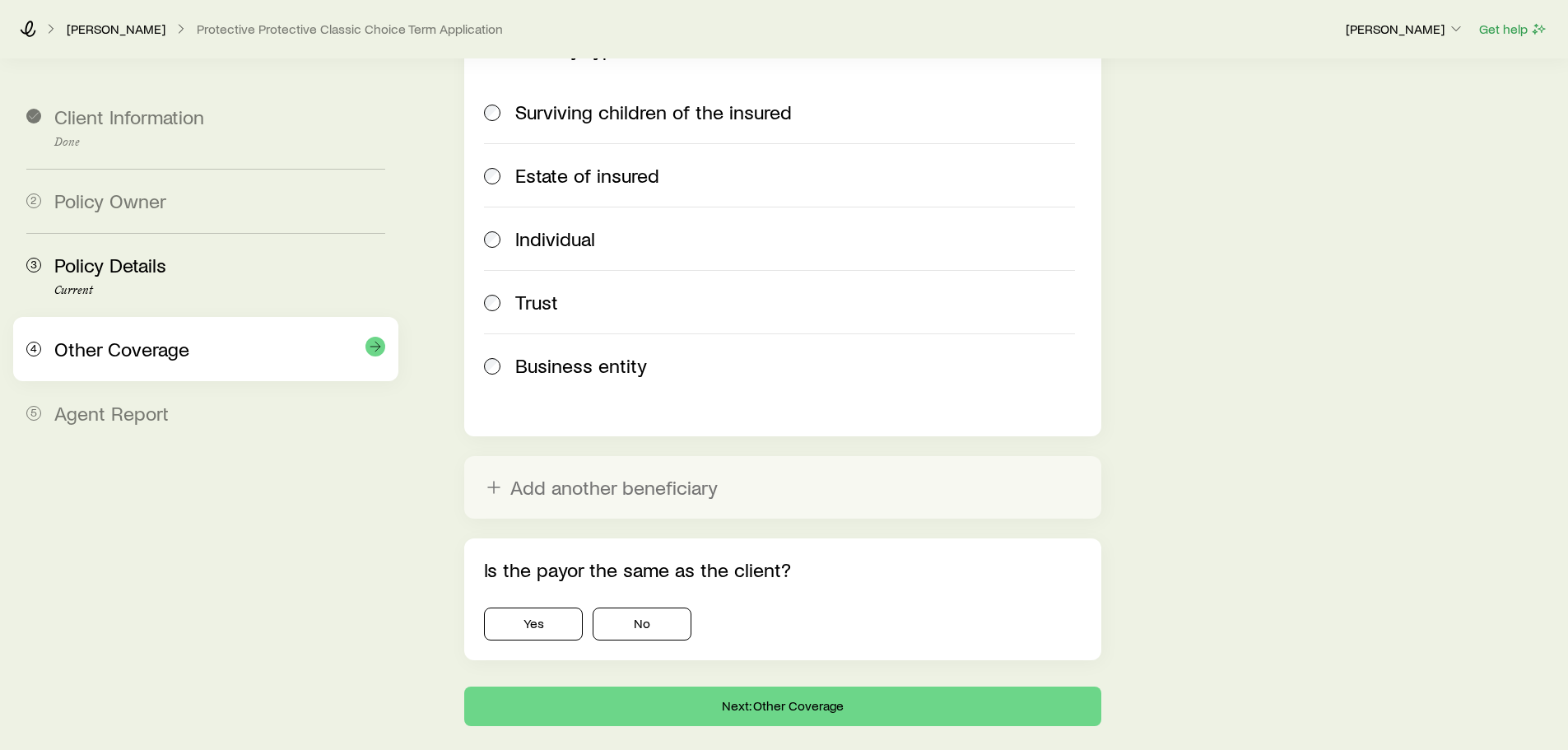
click at [118, 337] on span "Other Coverage" at bounding box center [122, 348] width 135 height 24
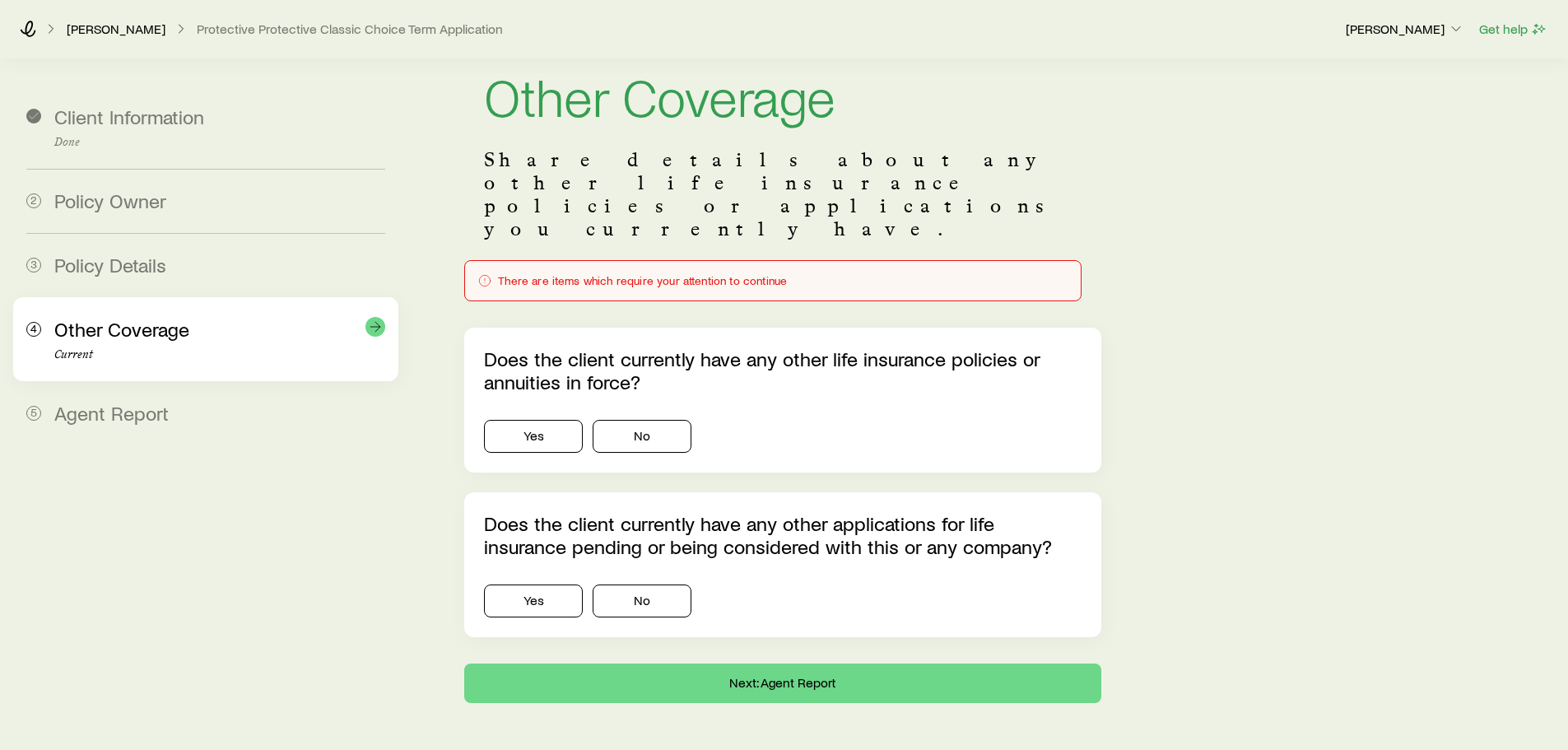
click at [114, 372] on div "4 Other Coverage Current" at bounding box center [205, 339] width 359 height 84
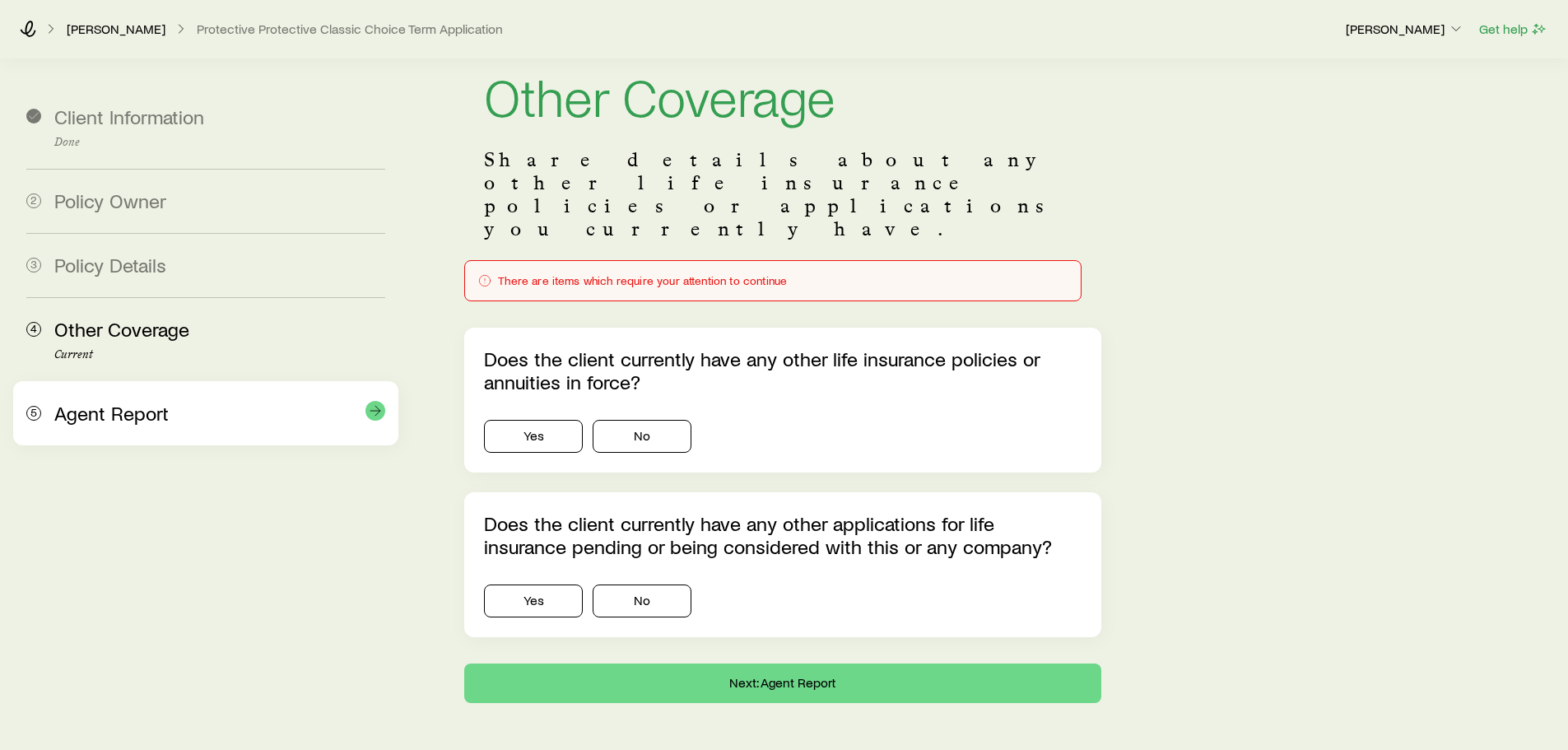
click at [117, 412] on span "Agent Report" at bounding box center [112, 412] width 115 height 24
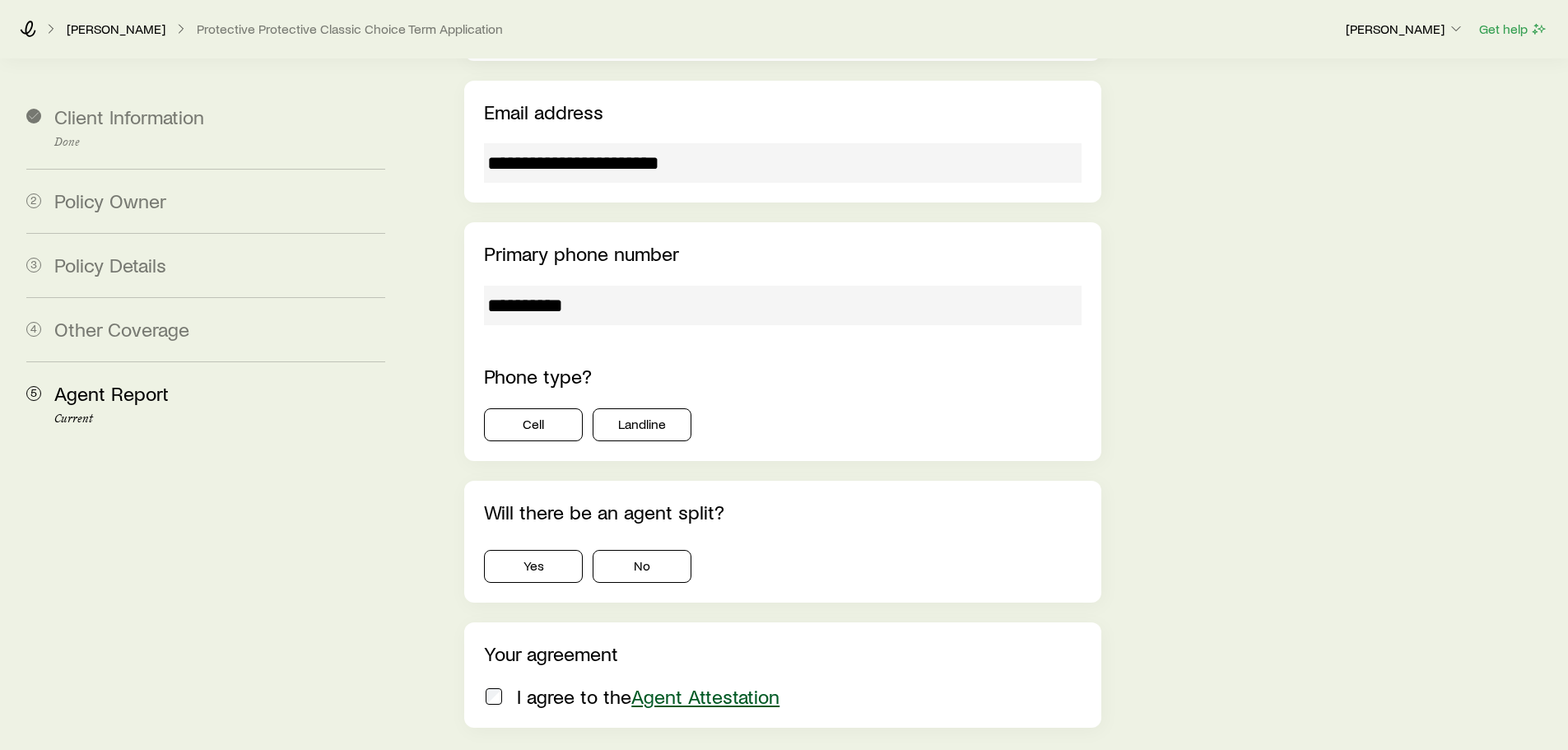
scroll to position [1719, 0]
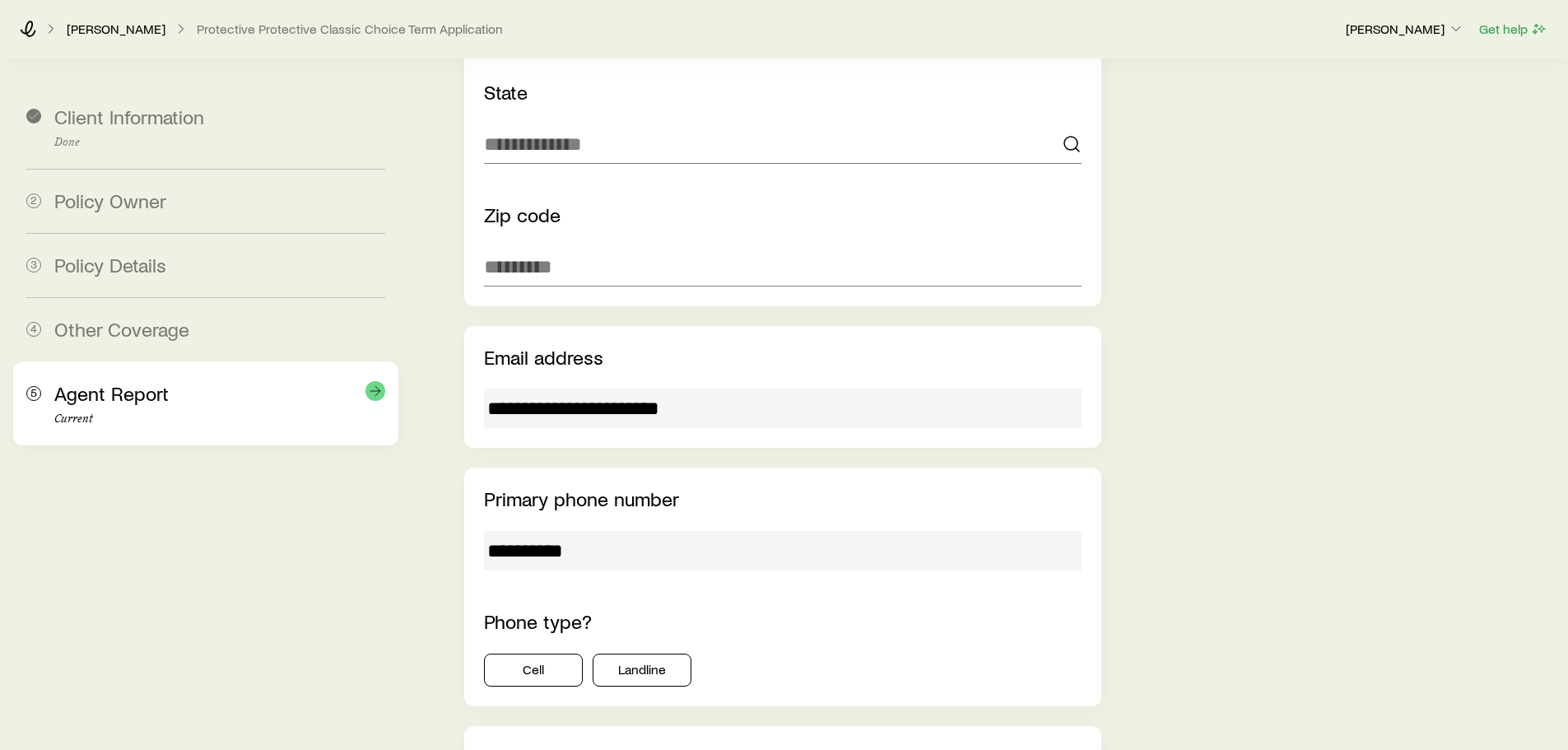
drag, startPoint x: 606, startPoint y: 505, endPoint x: 176, endPoint y: 426, distance: 437.2
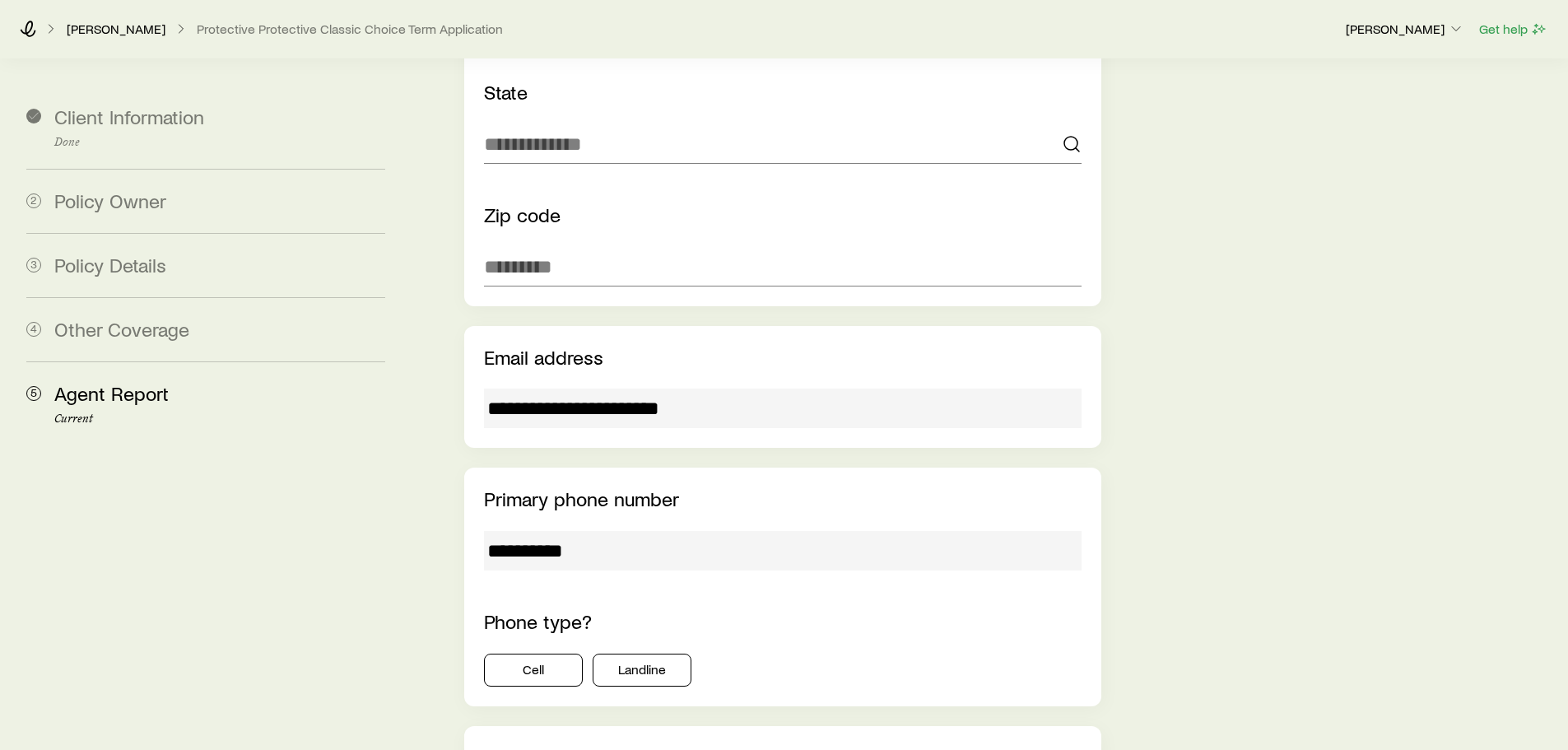
click at [636, 531] on input "**********" at bounding box center [783, 551] width 597 height 40
click at [620, 531] on input "**********" at bounding box center [783, 551] width 597 height 40
click at [570, 531] on input "**********" at bounding box center [783, 551] width 597 height 40
click at [623, 654] on button "Landline" at bounding box center [642, 670] width 99 height 33
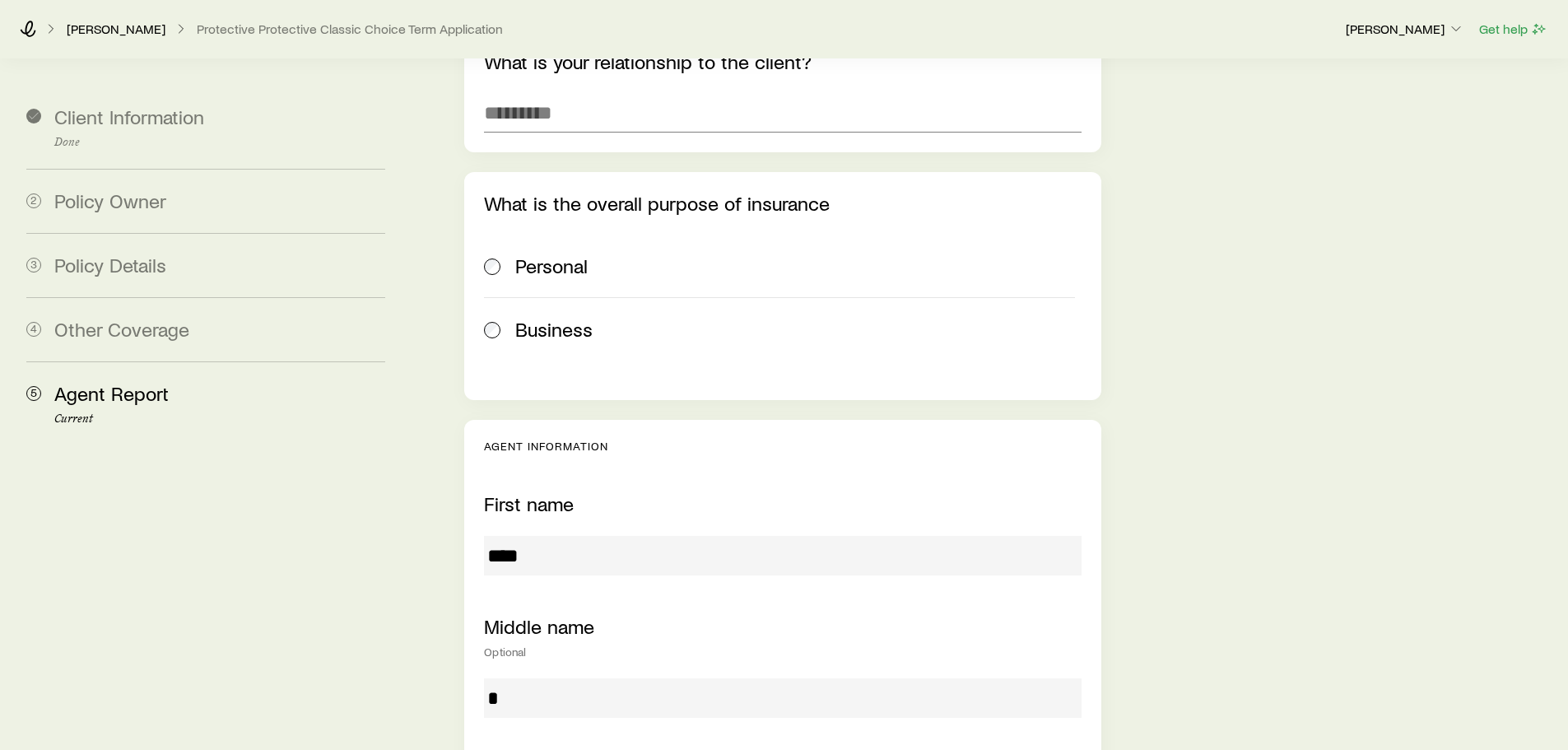
scroll to position [72, 0]
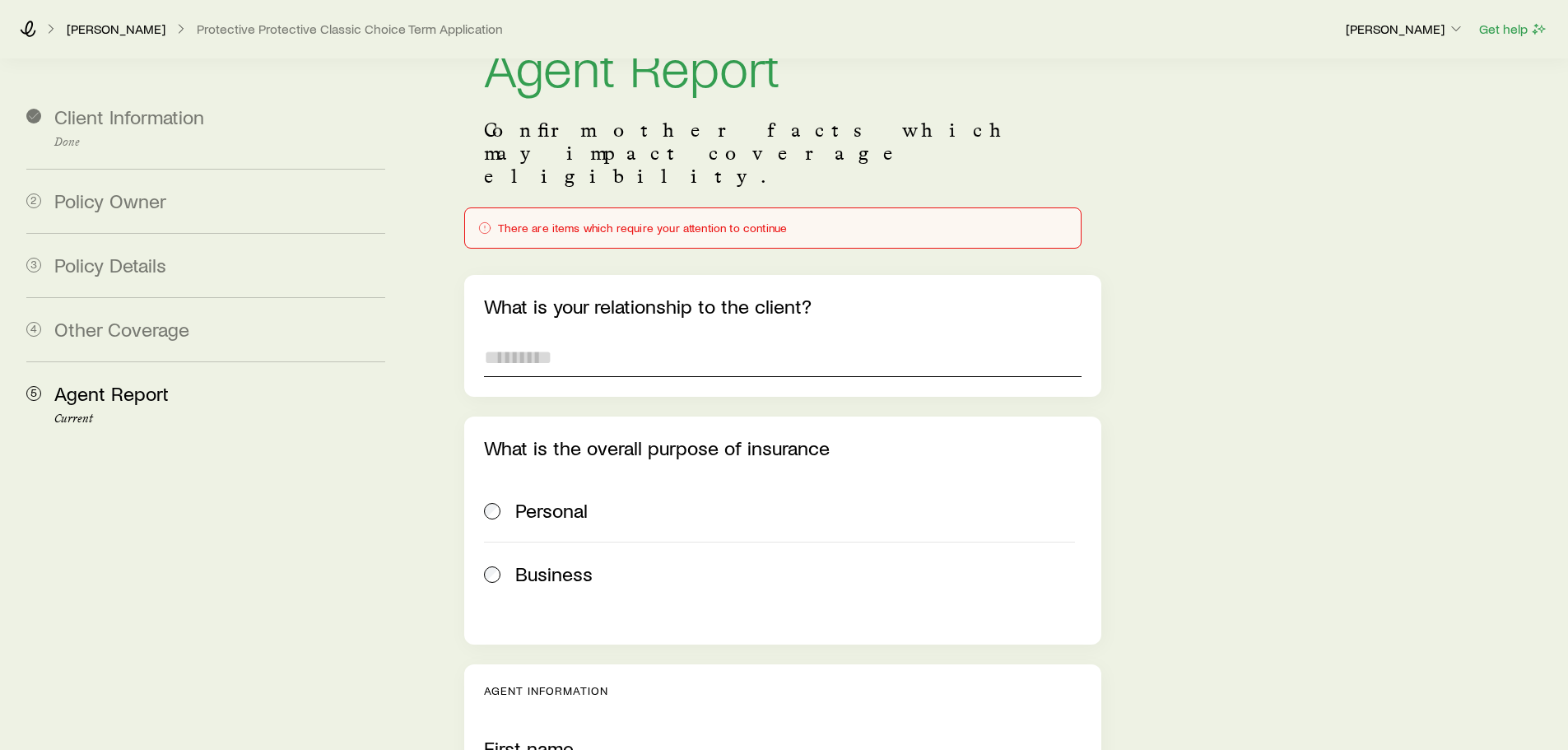
click at [756, 338] on input "text" at bounding box center [783, 357] width 597 height 40
click at [772, 338] on input "text" at bounding box center [783, 357] width 597 height 40
type input "**********"
click at [533, 499] on span "Personal" at bounding box center [552, 511] width 72 height 23
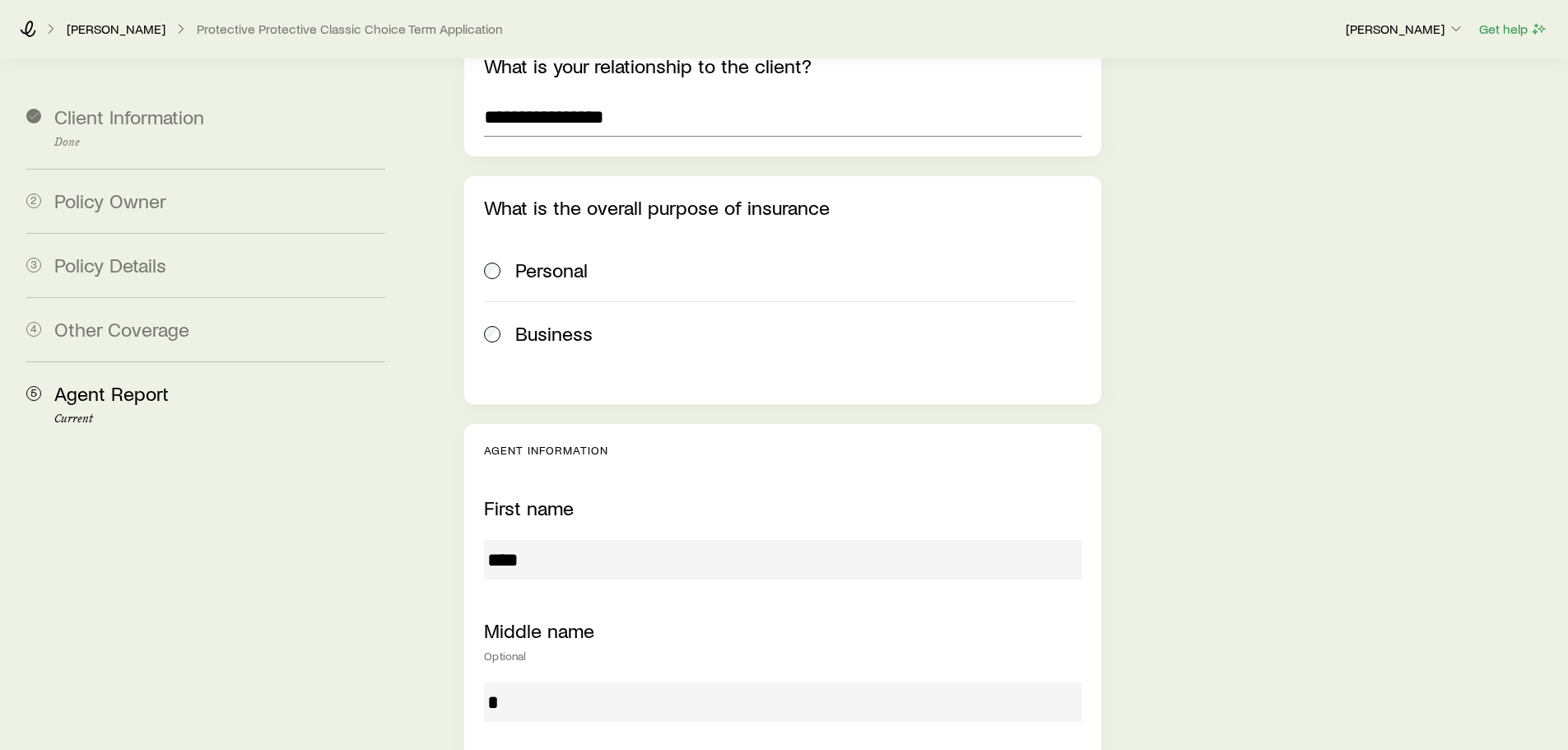
scroll to position [319, 0]
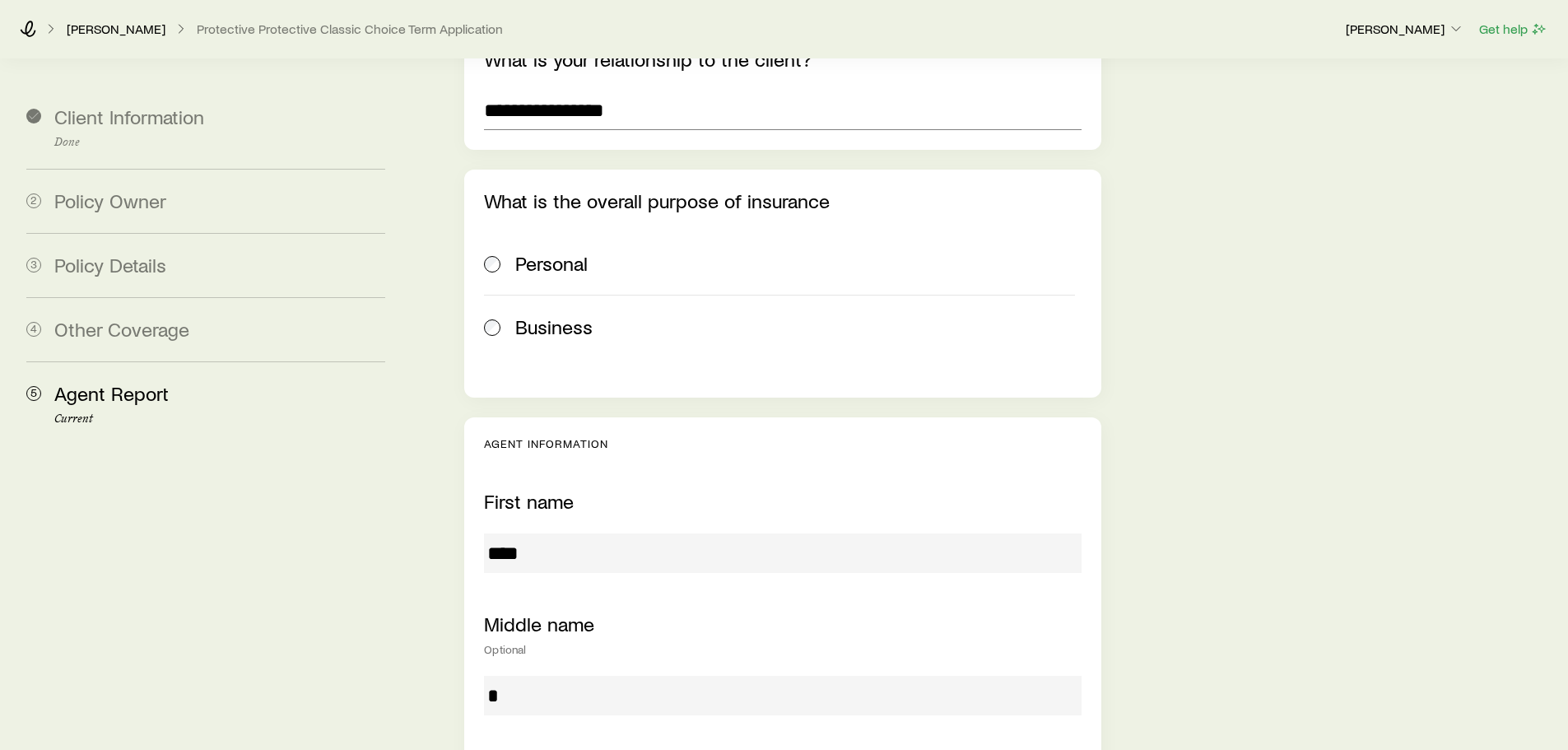
click at [583, 533] on input "****" at bounding box center [783, 553] width 597 height 40
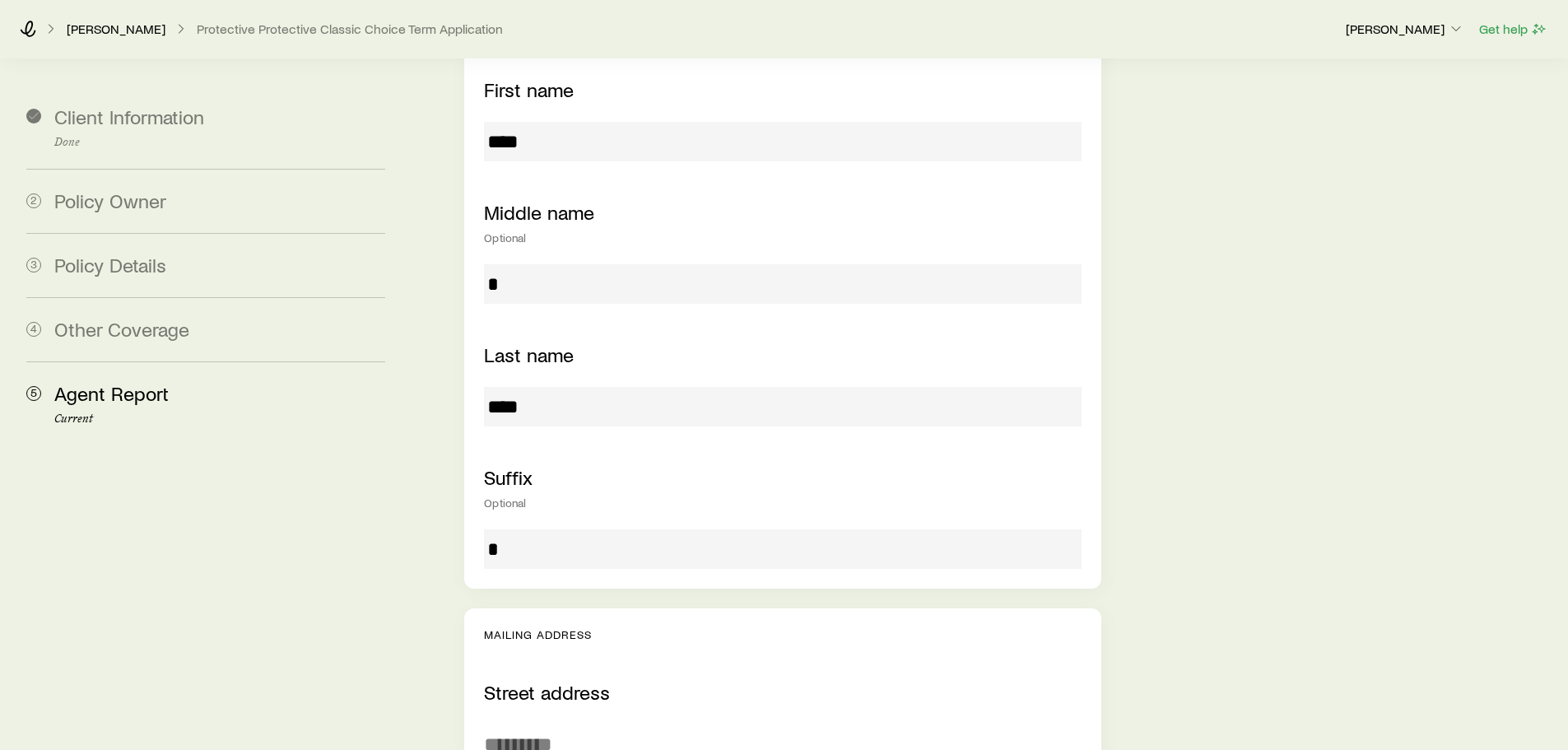
scroll to position [1060, 0]
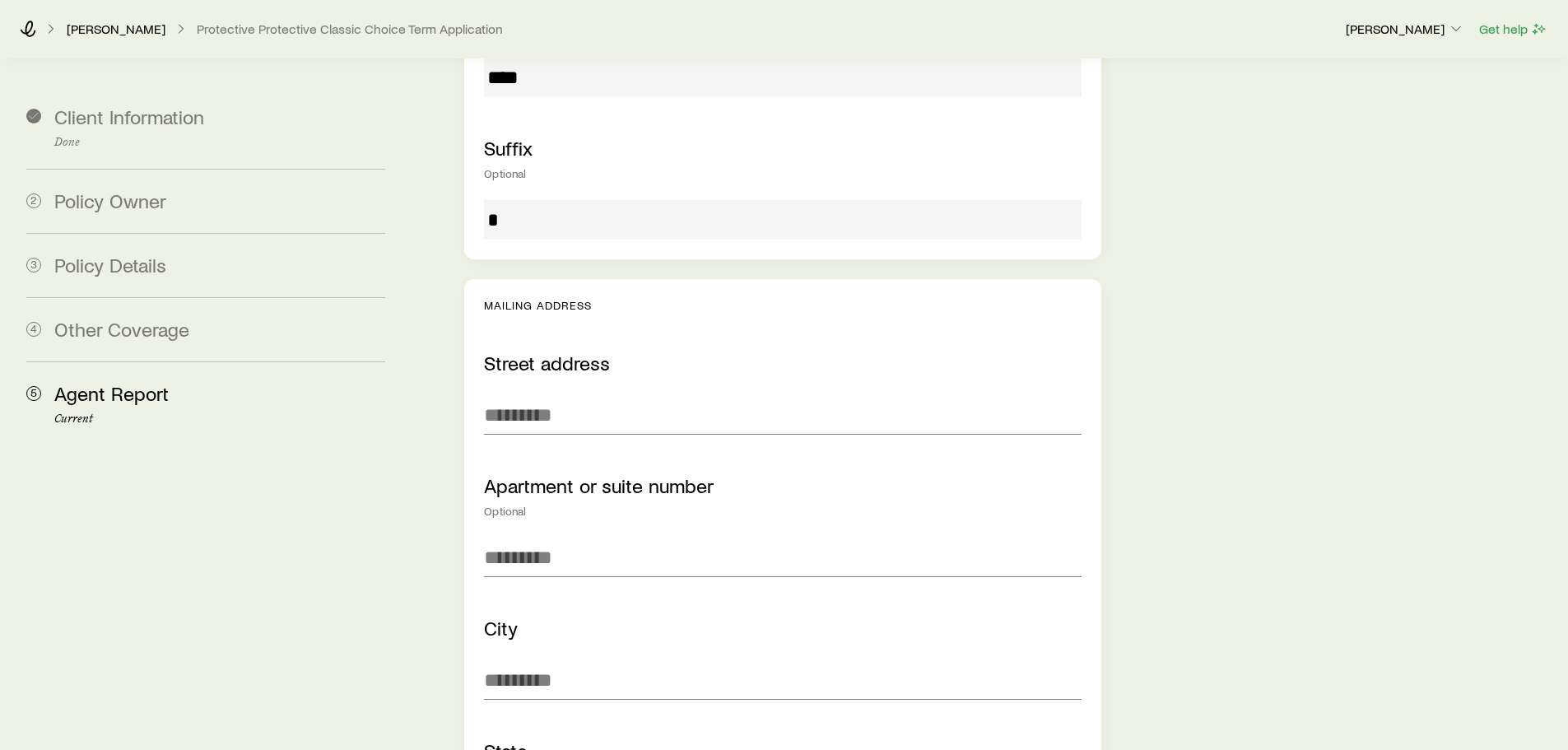
click at [727, 390] on div "Street address Apartment or suite number Optional City State Zip code" at bounding box center [783, 648] width 597 height 593
click at [753, 395] on input "text" at bounding box center [783, 414] width 597 height 40
type input "**********"
type input "*********"
type input "*****"
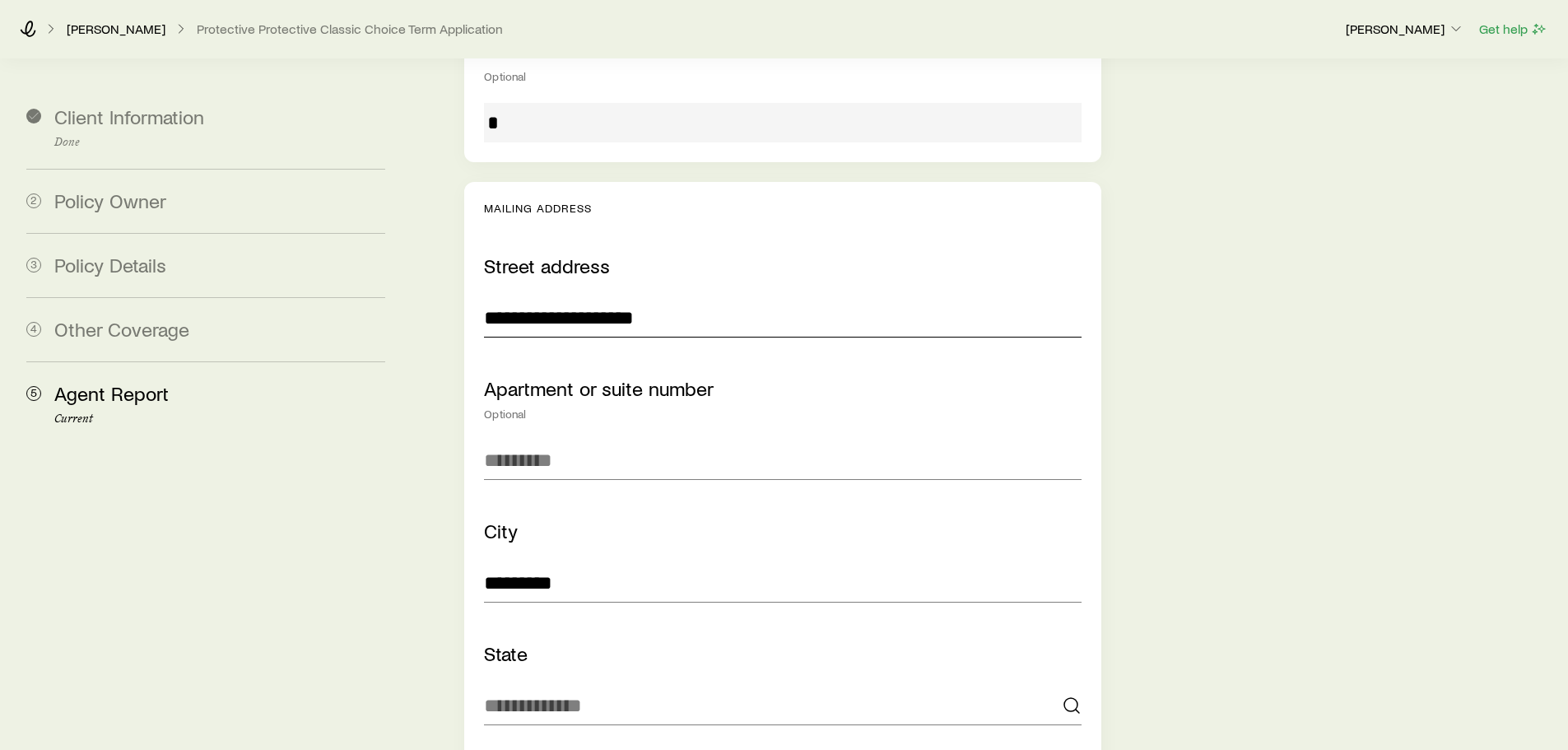
scroll to position [1472, 0]
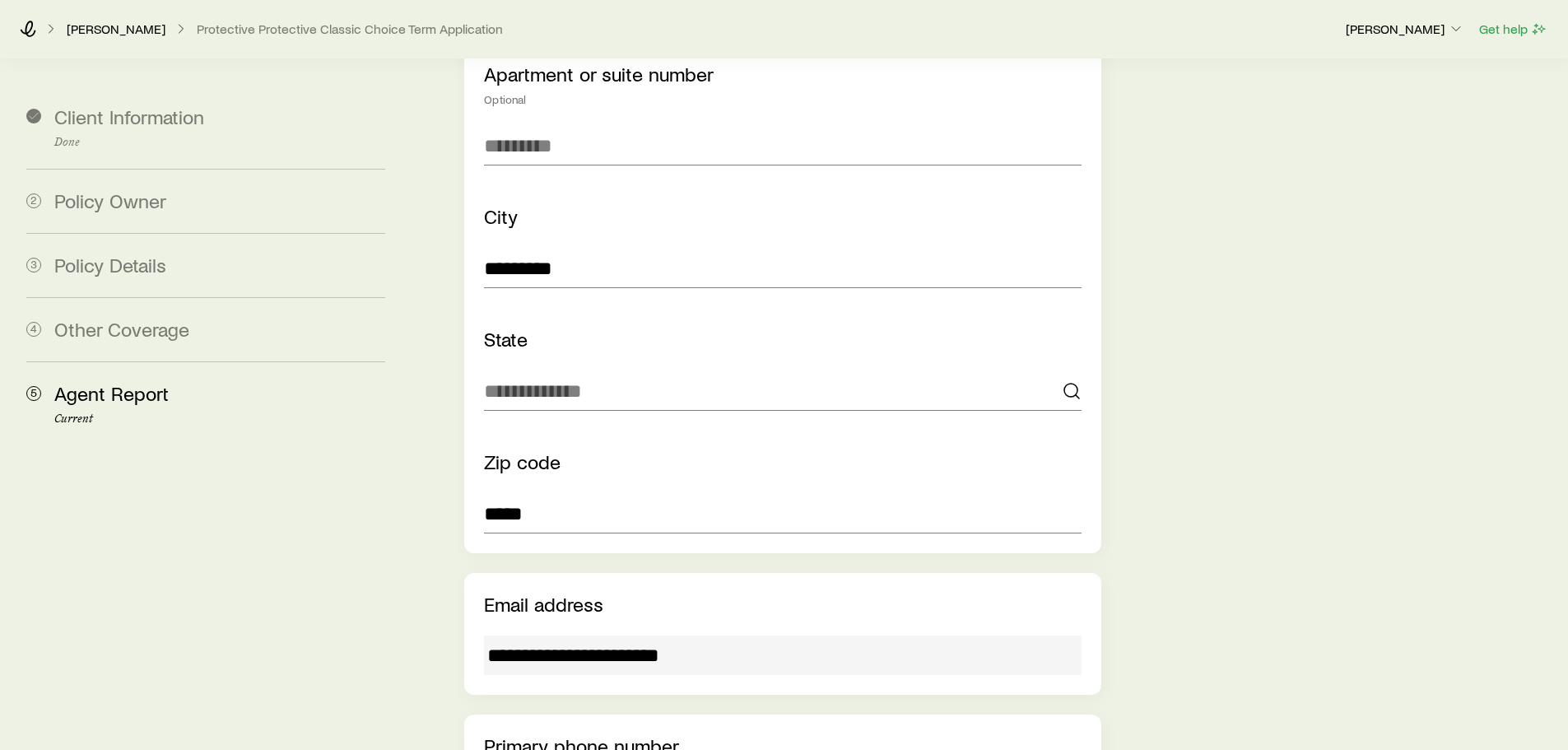
drag, startPoint x: 871, startPoint y: 436, endPoint x: 875, endPoint y: 398, distance: 38.2
click at [870, 450] on div "Zip code *****" at bounding box center [783, 491] width 597 height 83
click at [855, 328] on div "State" at bounding box center [783, 369] width 597 height 83
click at [833, 372] on input at bounding box center [783, 391] width 597 height 40
type input "**"
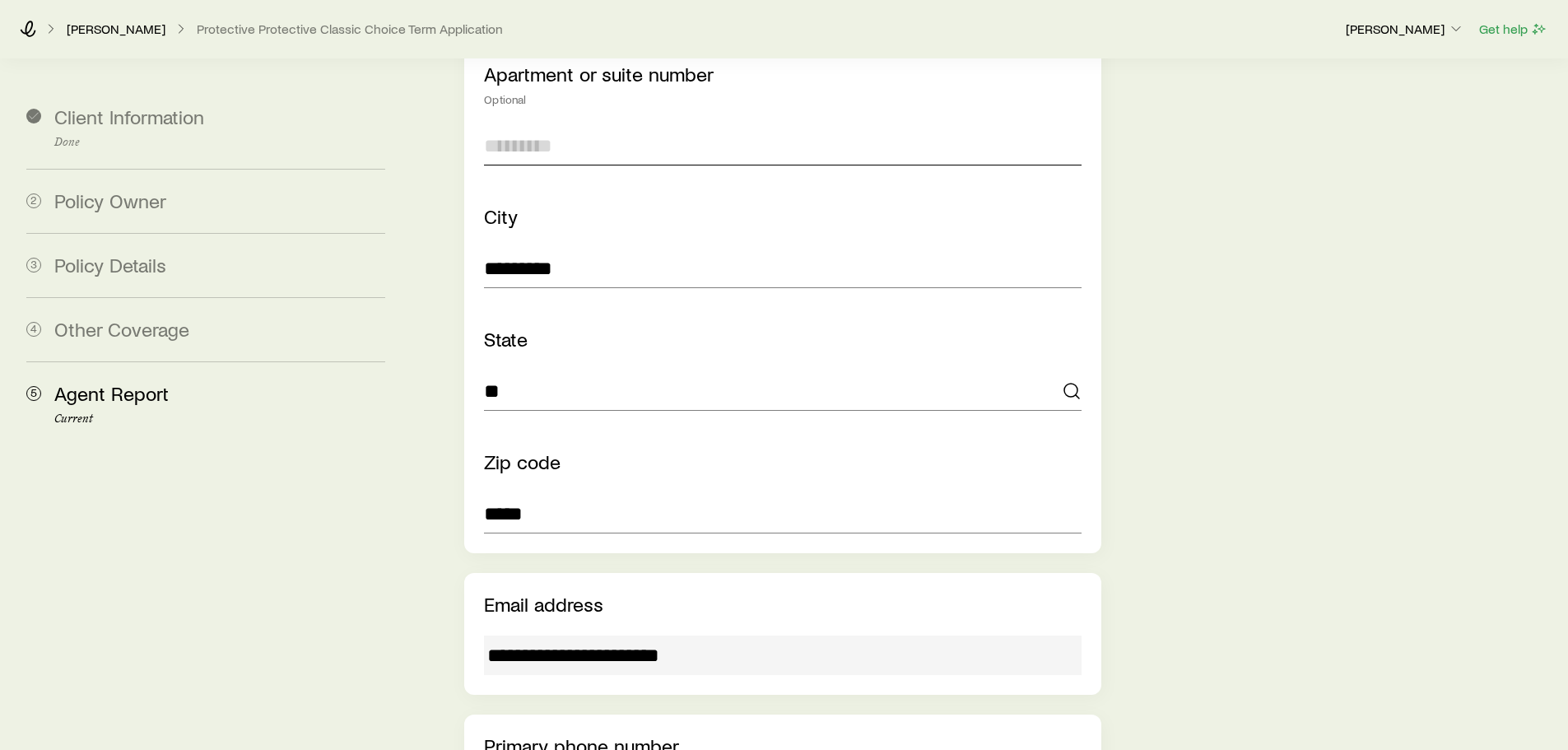
type input "*******"
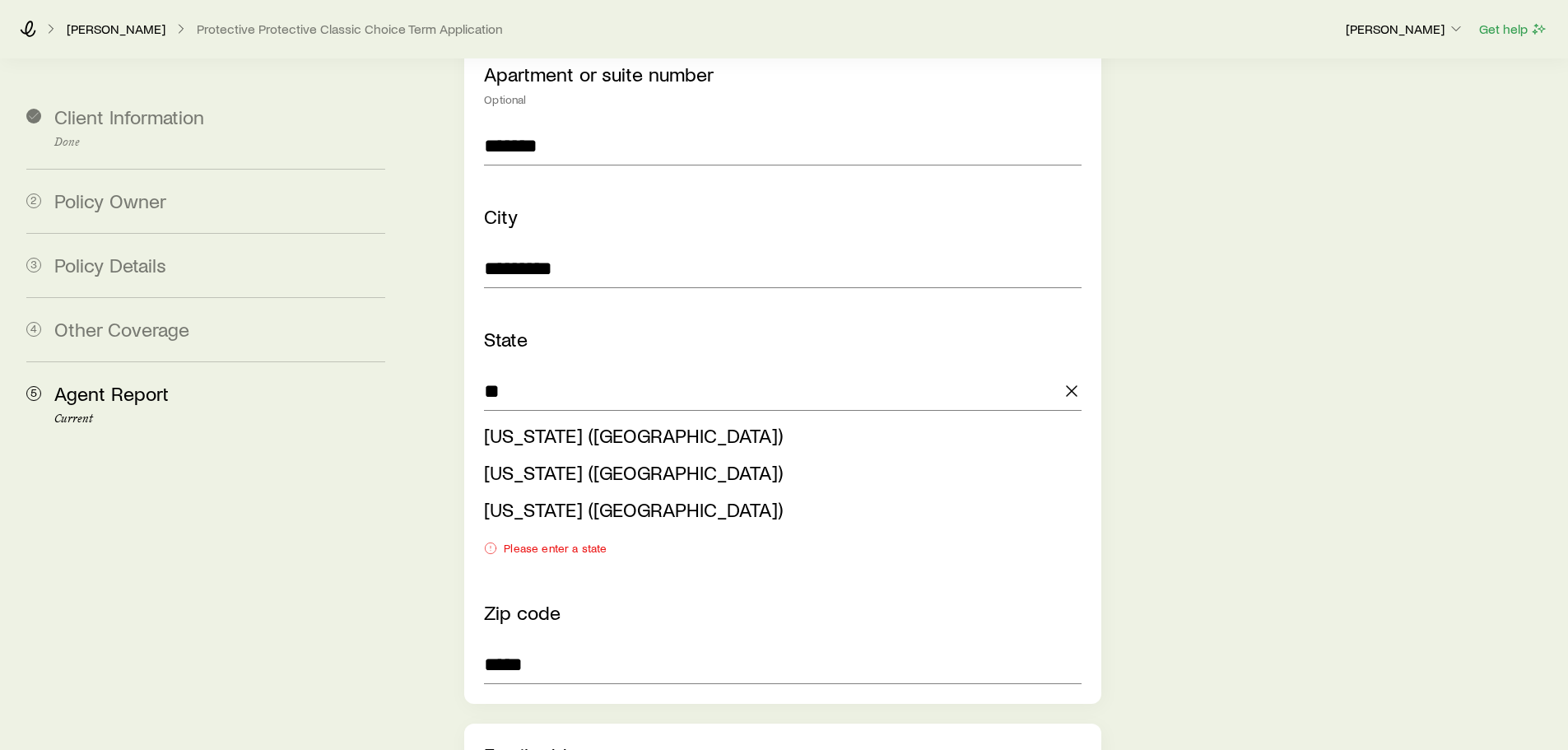
drag, startPoint x: 705, startPoint y: 394, endPoint x: 995, endPoint y: 409, distance: 290.4
click at [705, 417] on li "[US_STATE] ([GEOGRAPHIC_DATA])" at bounding box center [777, 436] width 587 height 37
type input "**********"
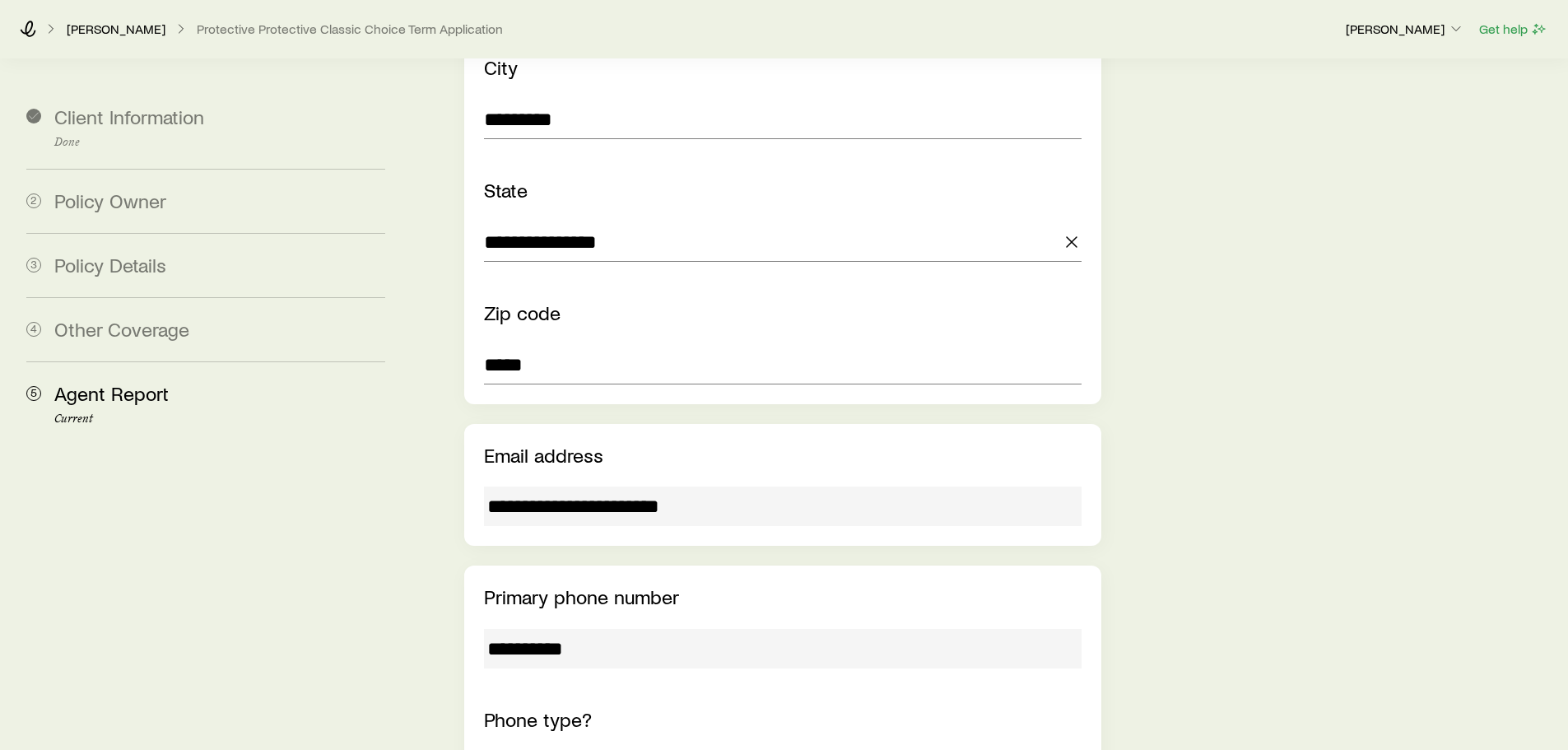
scroll to position [1966, 0]
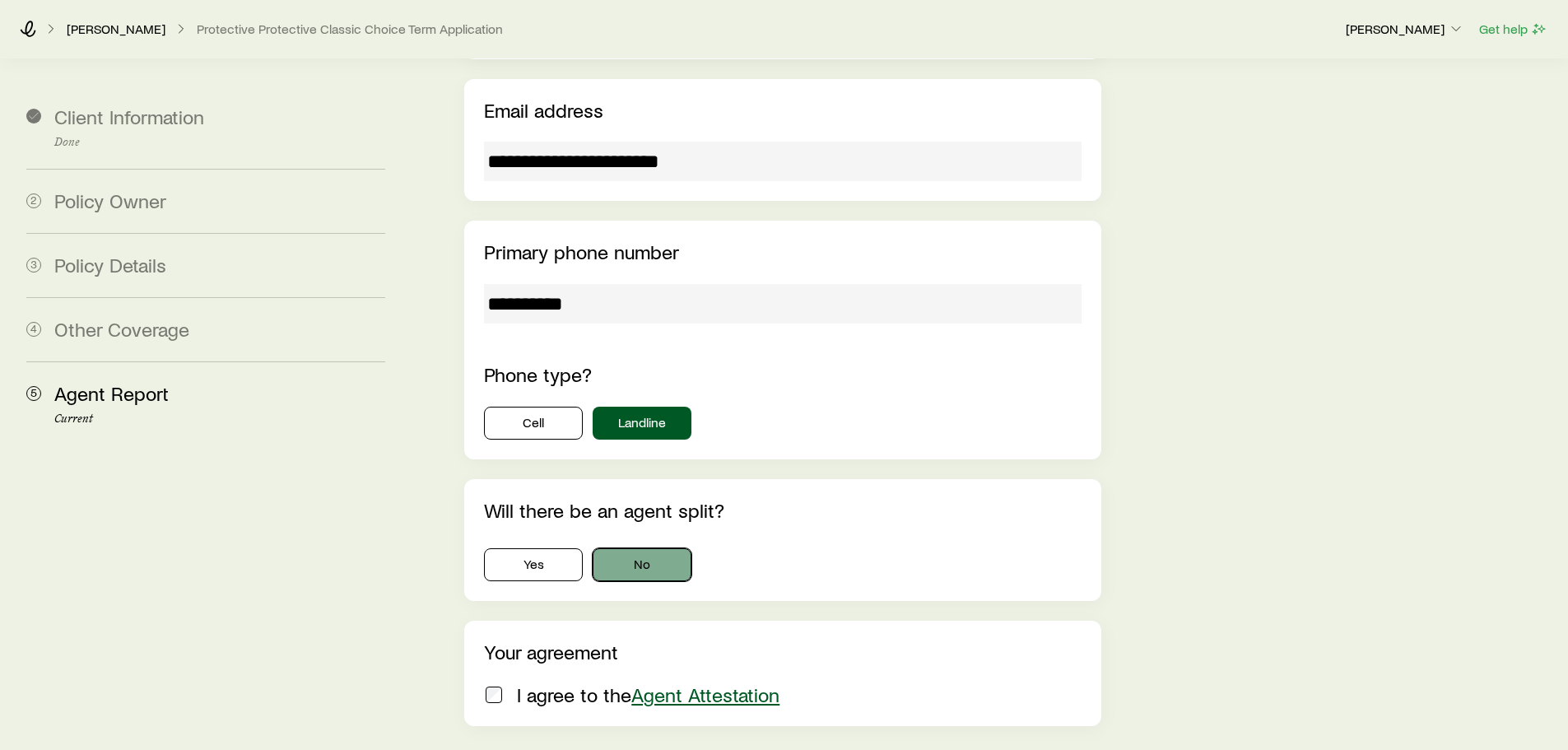
click at [640, 549] on button "No" at bounding box center [642, 565] width 99 height 33
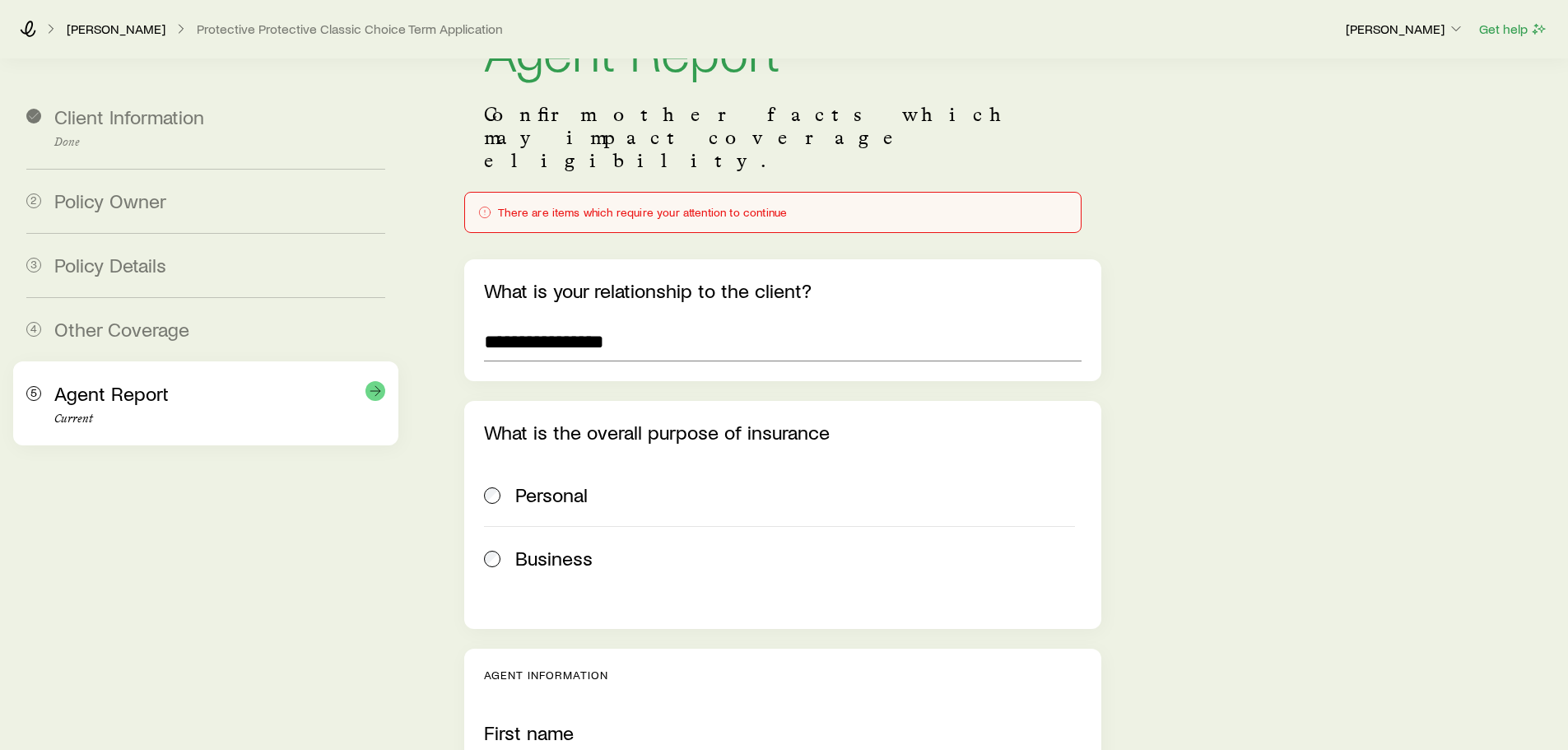
scroll to position [0, 0]
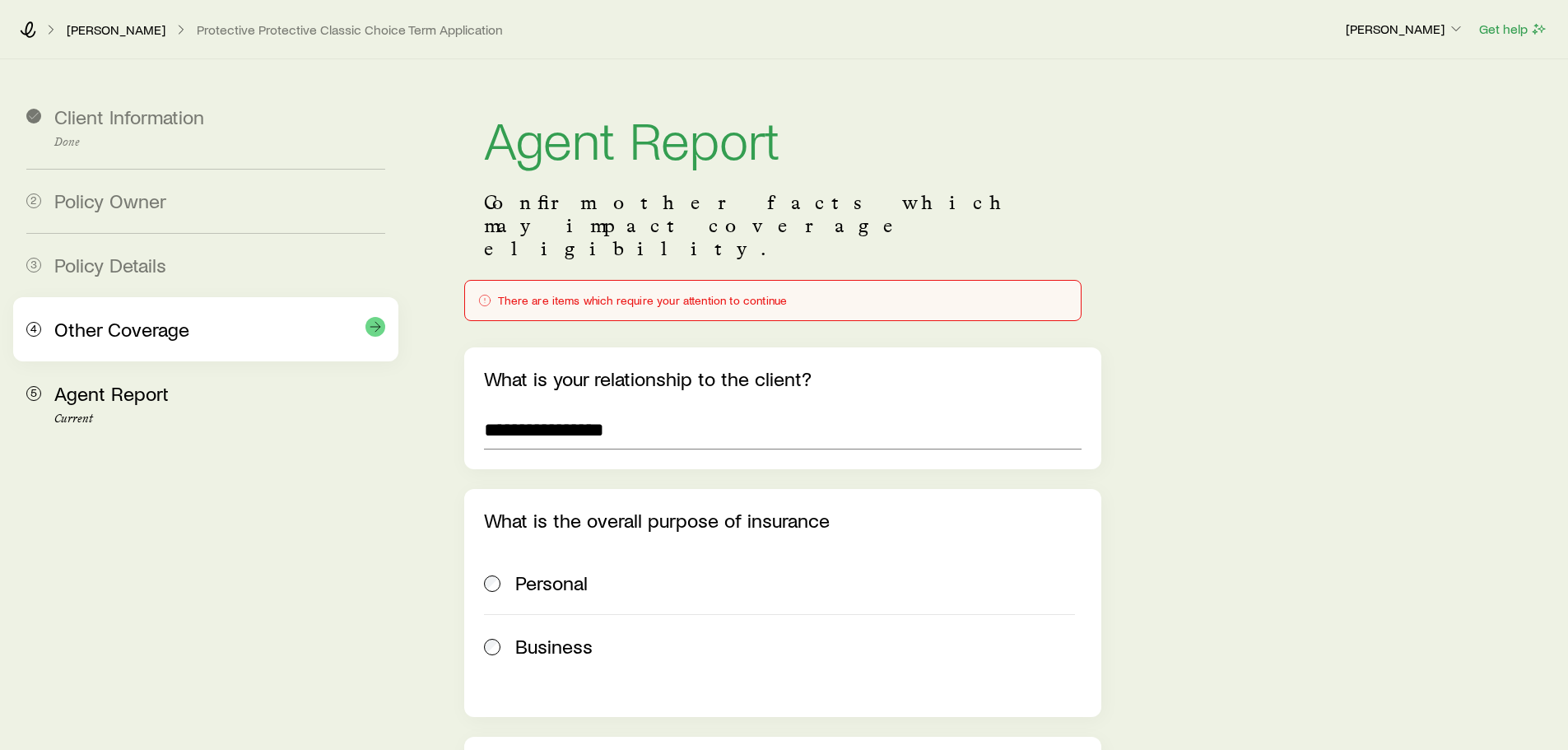
click at [143, 328] on span "Other Coverage" at bounding box center [122, 329] width 135 height 24
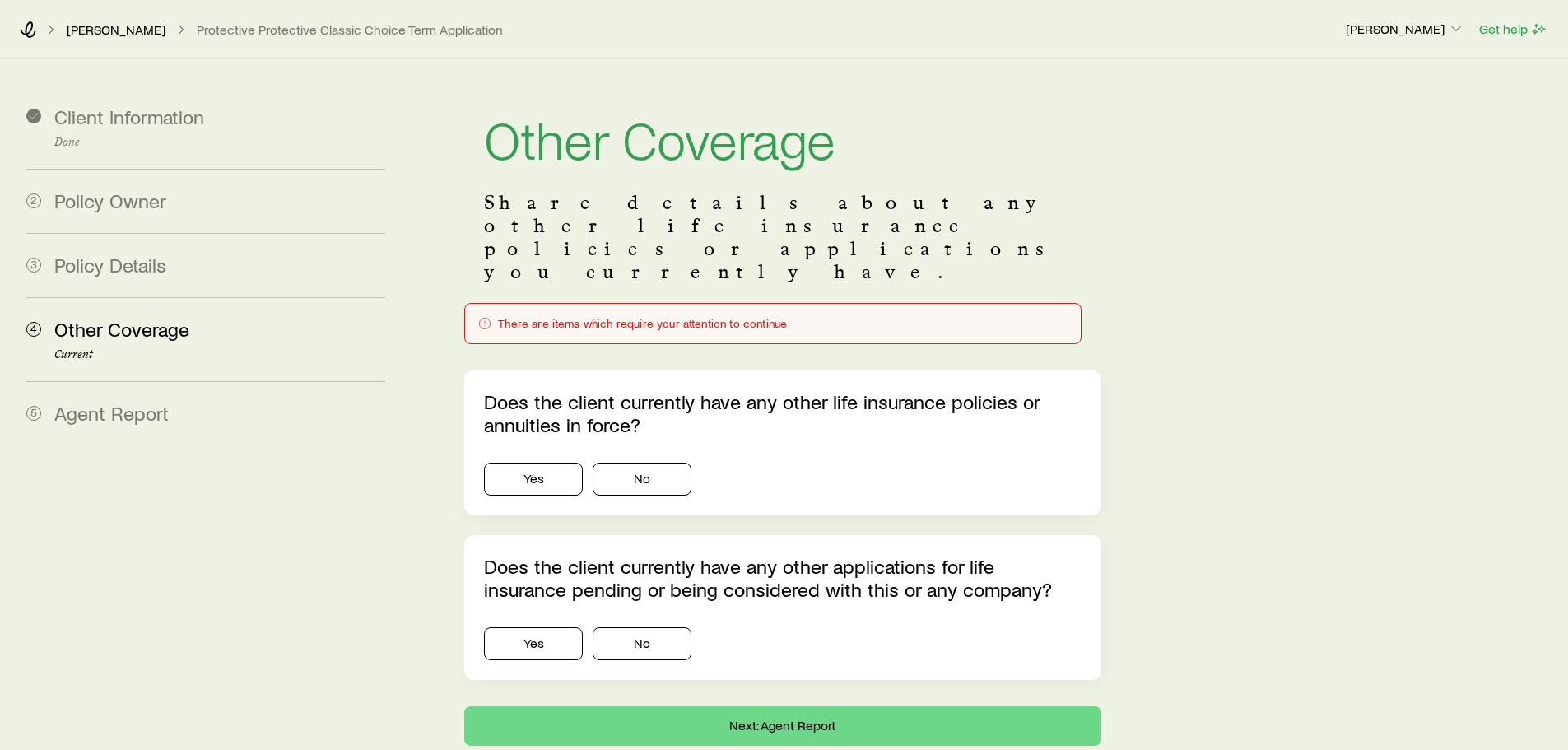
click at [672, 456] on div "Yes No" at bounding box center [783, 476] width 597 height 40
click at [661, 463] on button "No" at bounding box center [642, 480] width 99 height 33
click at [640, 627] on button "No" at bounding box center [642, 644] width 99 height 33
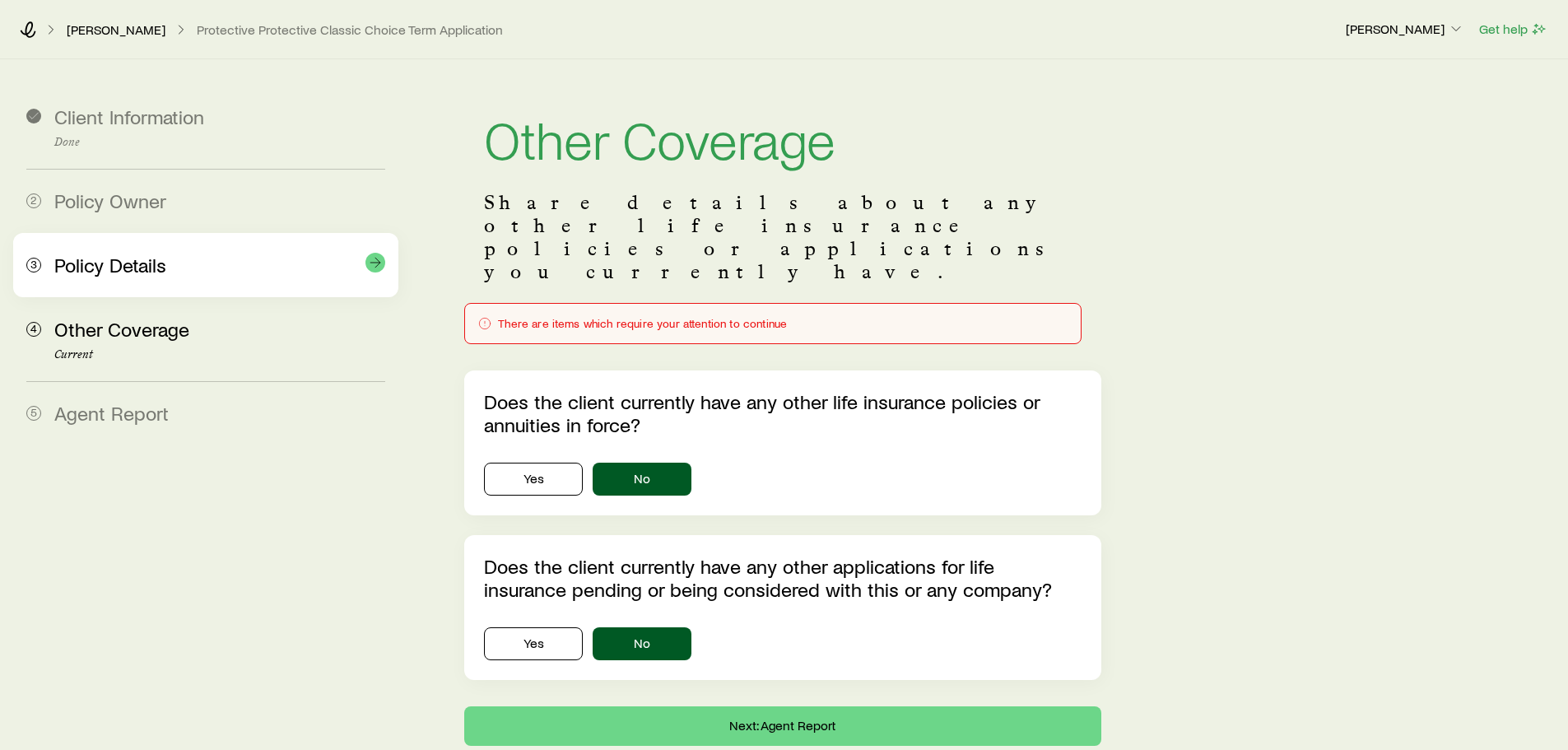
click at [185, 264] on div "Policy Details" at bounding box center [220, 266] width 331 height 24
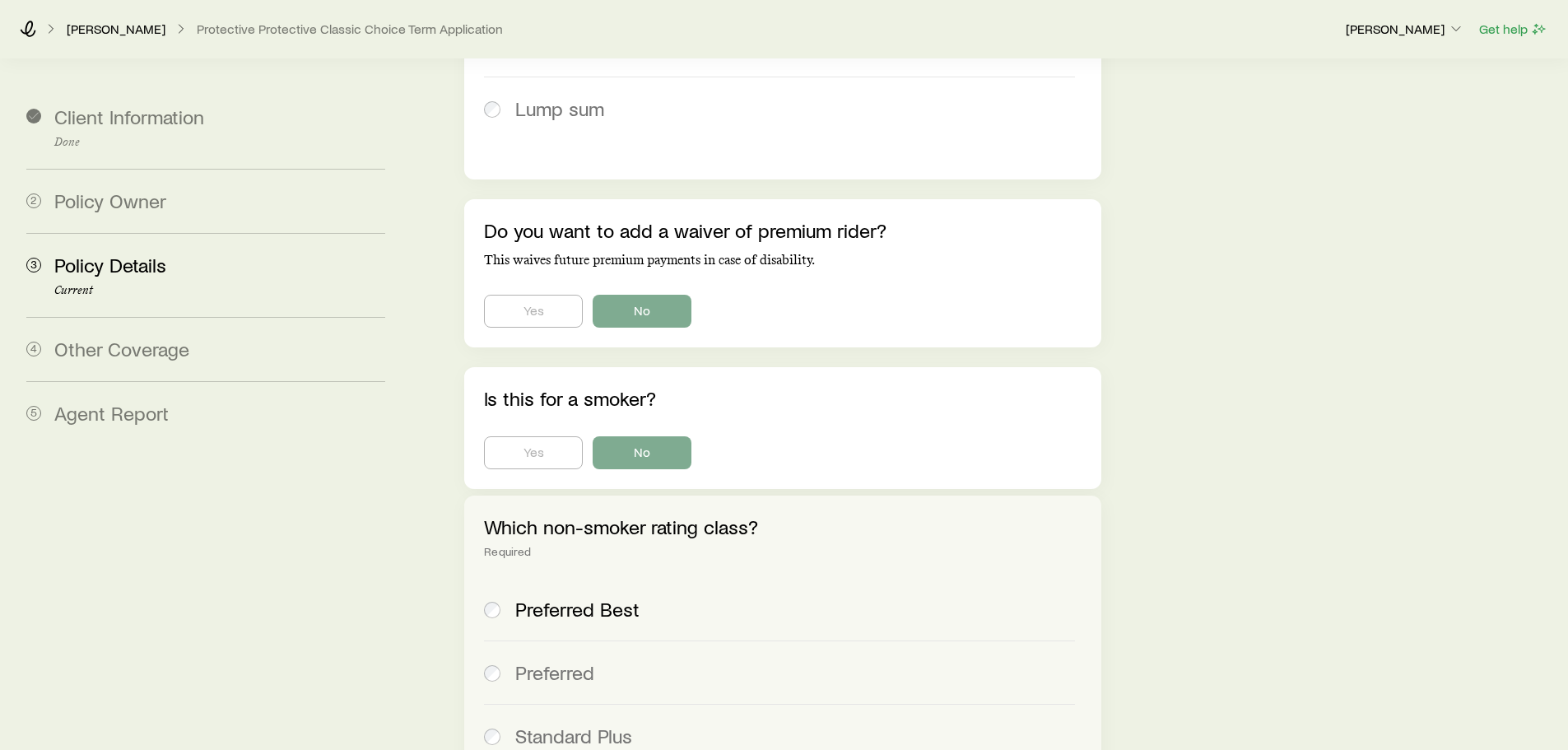
scroll to position [1564, 0]
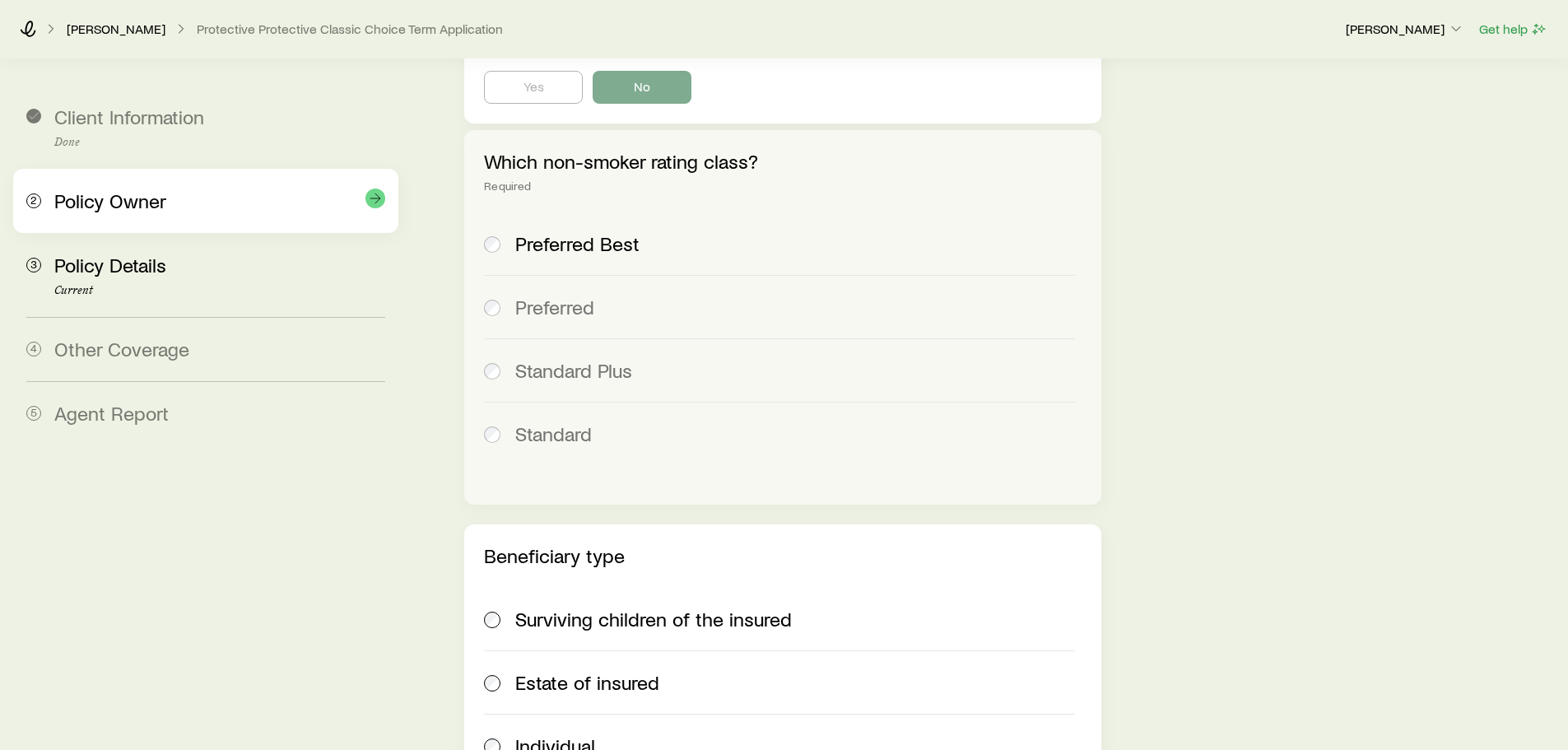
click at [146, 196] on span "Policy Owner" at bounding box center [110, 200] width 112 height 24
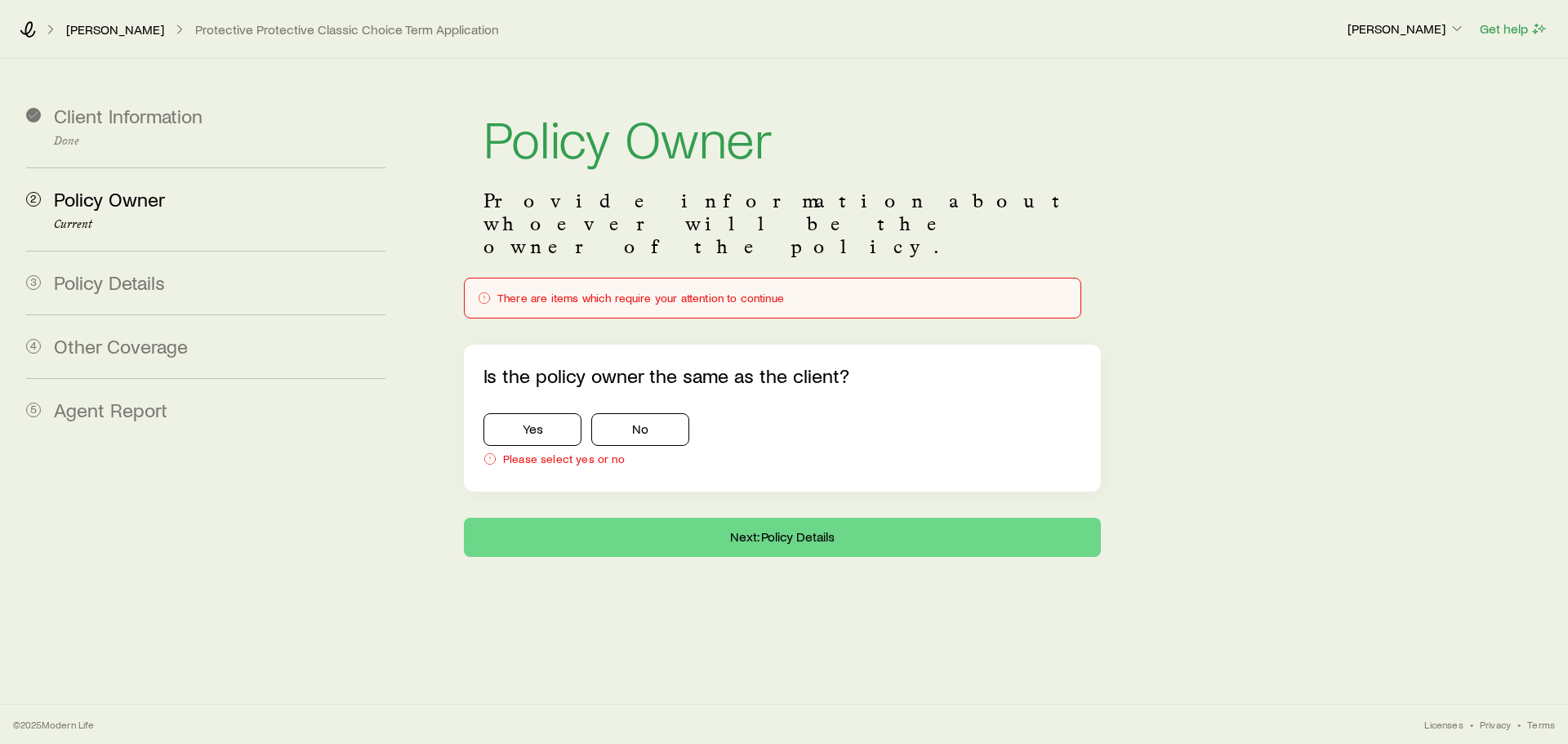
click at [481, 364] on div "Is the policy owner the same as the client? Yes No Please select yes or no" at bounding box center [783, 418] width 637 height 147
click at [499, 413] on button "Yes" at bounding box center [533, 429] width 98 height 33
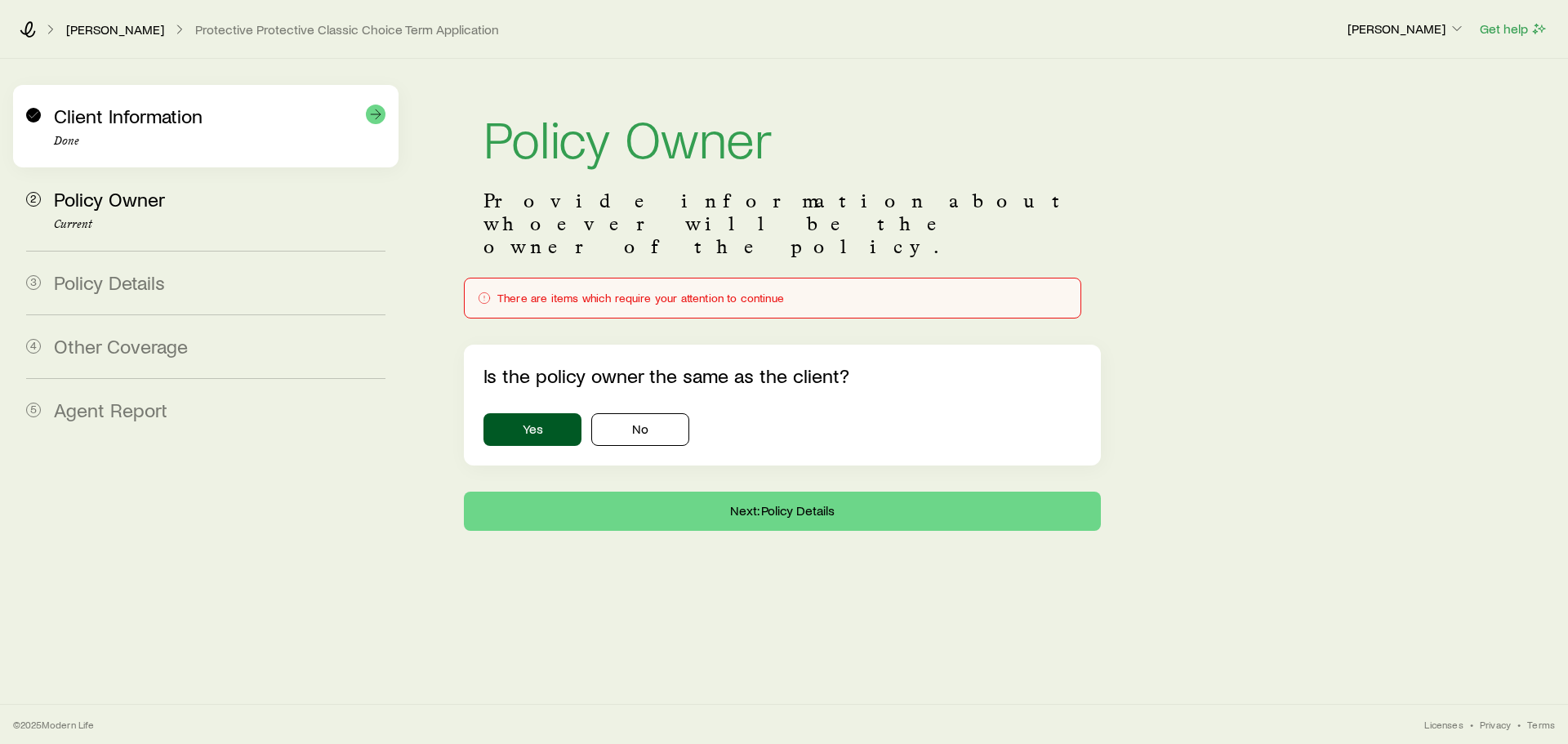
click at [123, 144] on p "Done" at bounding box center [220, 142] width 332 height 14
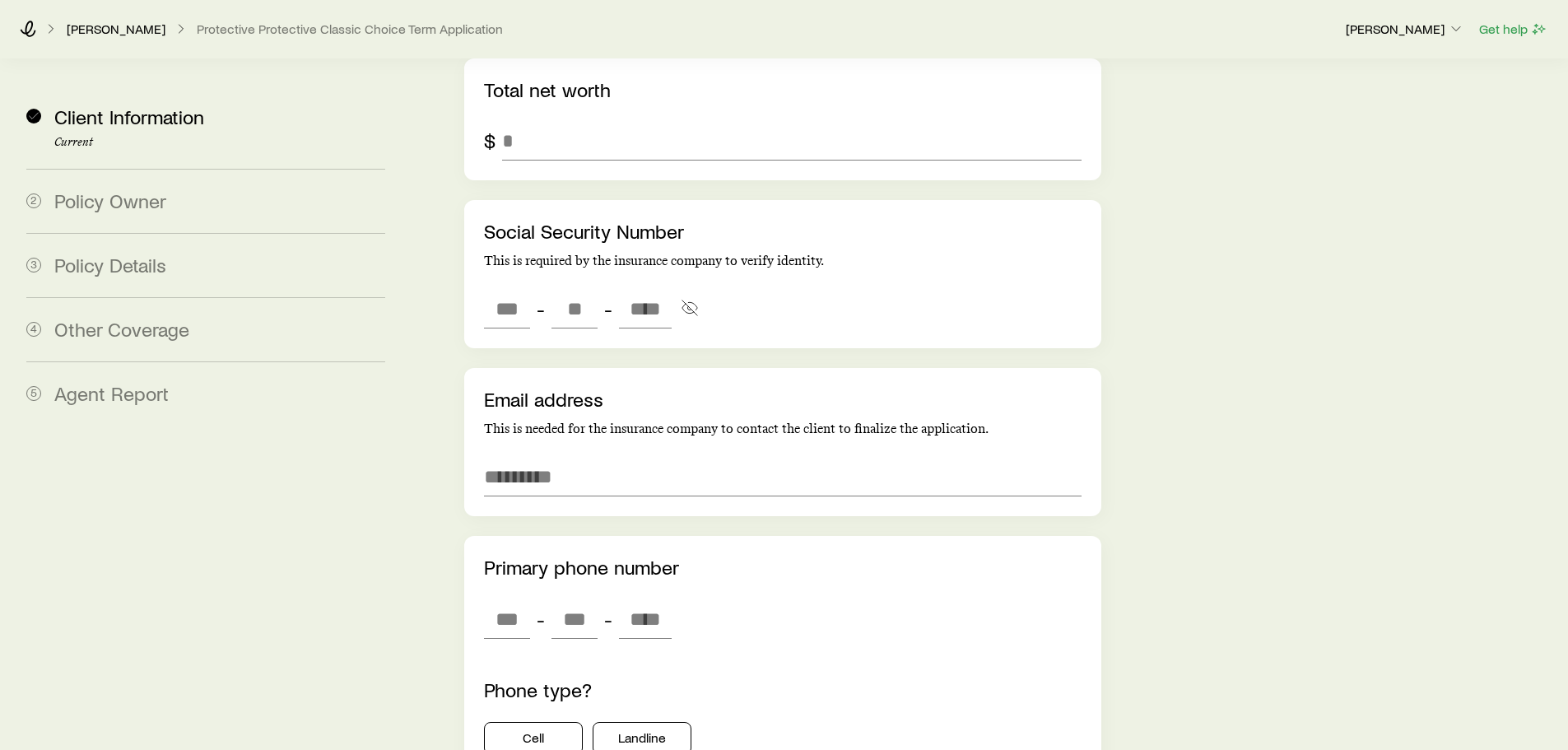
scroll to position [3128, 0]
